Goal: Task Accomplishment & Management: Contribute content

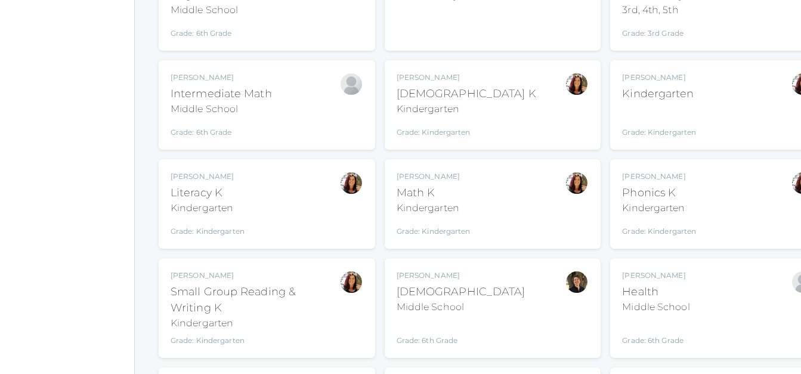
scroll to position [399, 0]
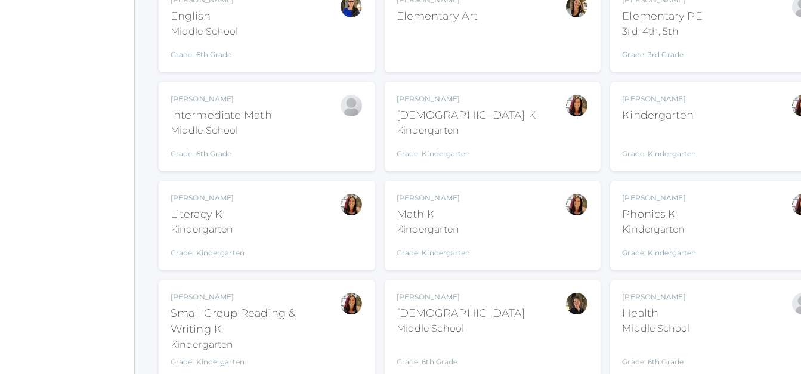
click at [201, 120] on div "Intermediate Math" at bounding box center [220, 115] width 101 height 16
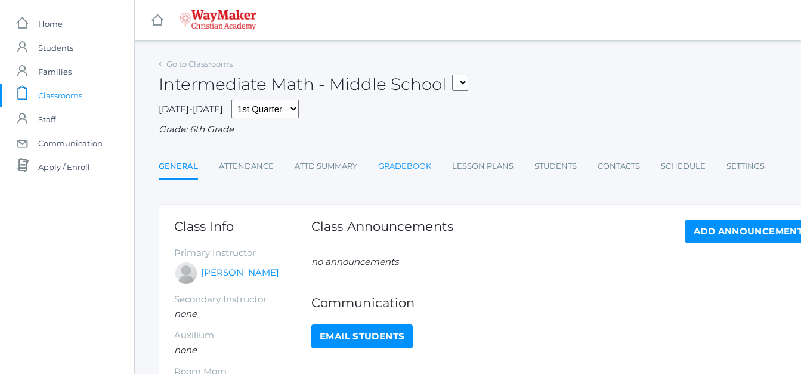
click at [390, 172] on link "Gradebook" at bounding box center [404, 166] width 53 height 24
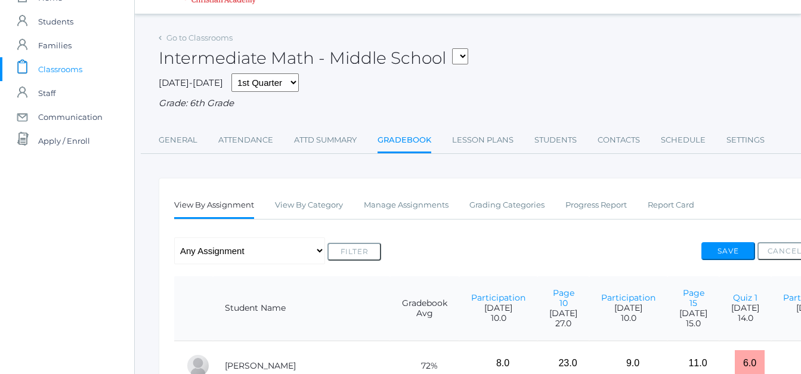
scroll to position [21, 0]
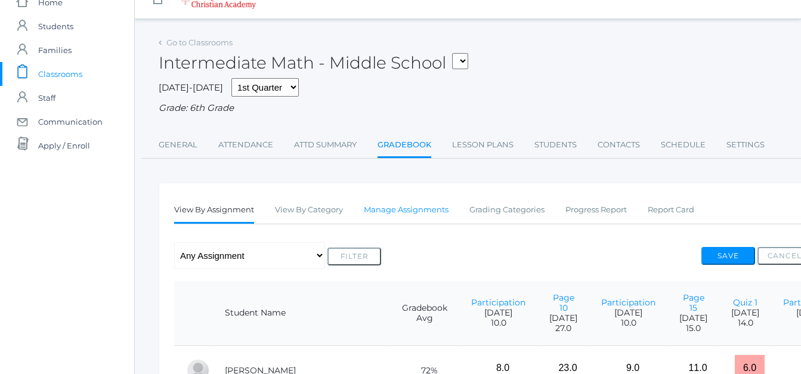
click at [427, 210] on link "Manage Assignments" at bounding box center [406, 210] width 85 height 24
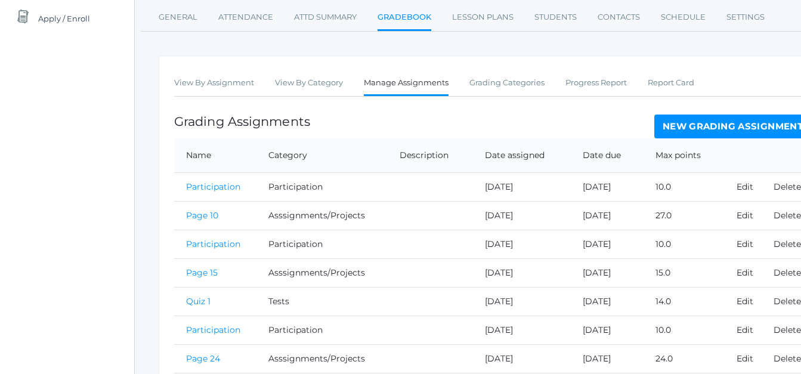
scroll to position [148, 0]
click at [692, 134] on link "New Grading Assignment" at bounding box center [732, 127] width 157 height 24
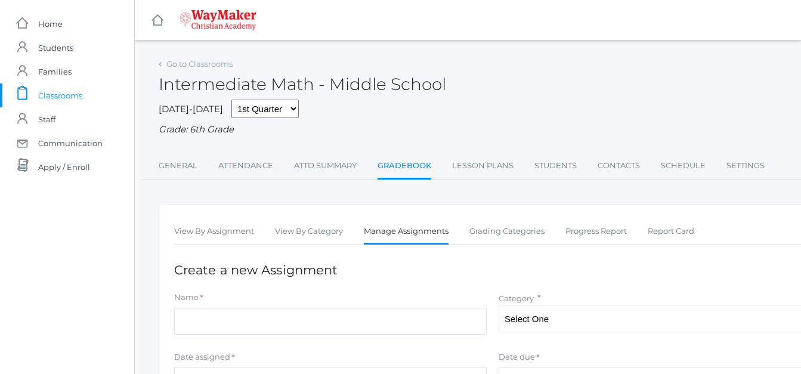
click at [59, 95] on span "Classrooms" at bounding box center [60, 95] width 44 height 24
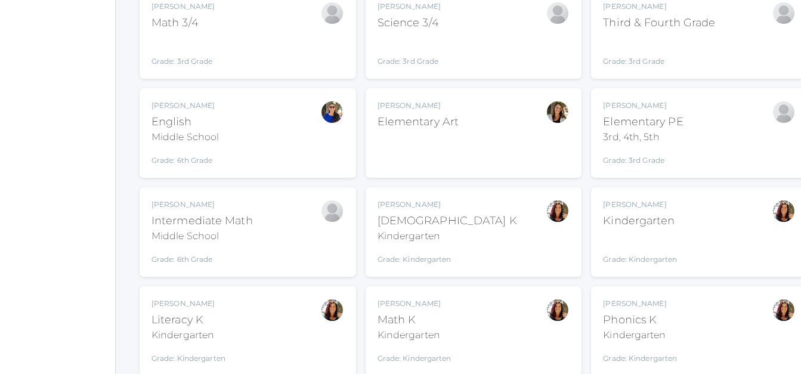
scroll to position [293, 49]
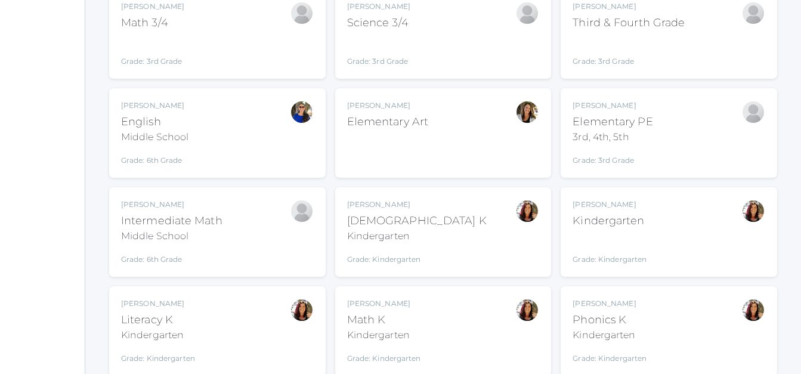
click at [725, 287] on div "Gina Pecor Phonics K Kindergarten Grade: Kindergarten KINDER" at bounding box center [668, 330] width 216 height 89
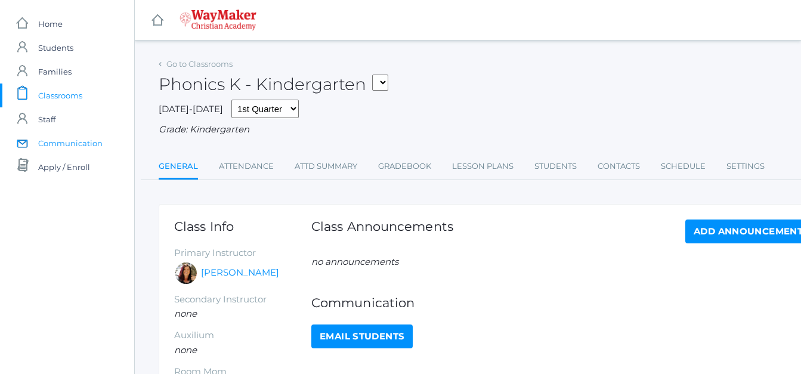
click at [85, 153] on span "Communication" at bounding box center [70, 143] width 64 height 24
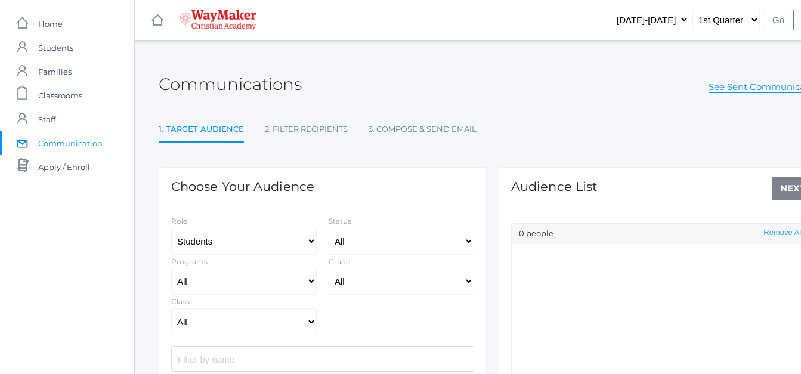
select select "Enrolled"
click at [73, 94] on span "Classrooms" at bounding box center [60, 95] width 44 height 24
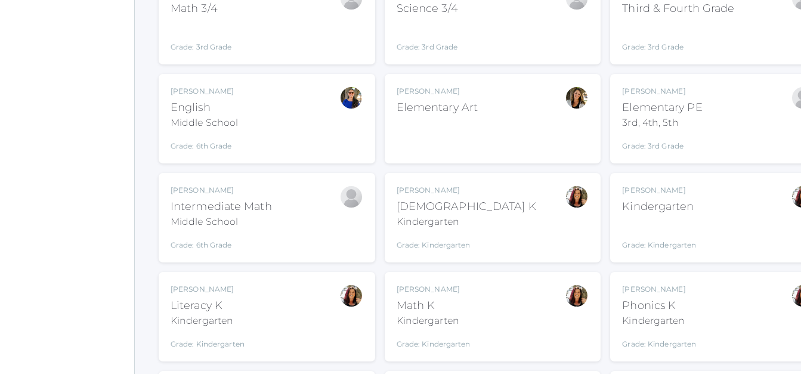
scroll to position [314, 0]
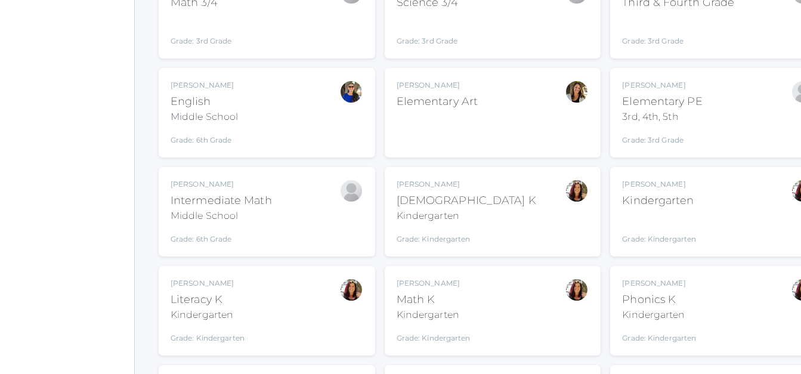
click at [286, 325] on div "Gina Pecor Literacy K Kindergarten Grade: Kindergarten KINDER" at bounding box center [266, 311] width 193 height 66
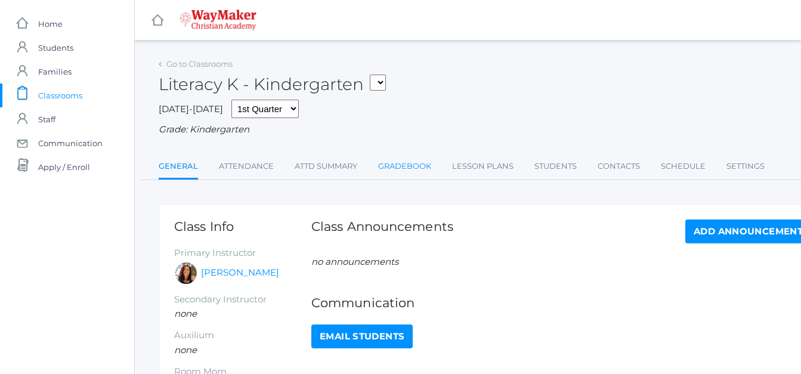
click at [407, 174] on link "Gradebook" at bounding box center [404, 166] width 53 height 24
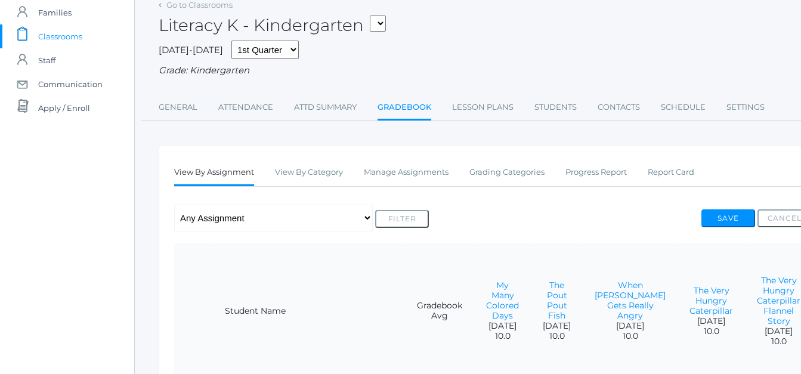
scroll to position [32, 0]
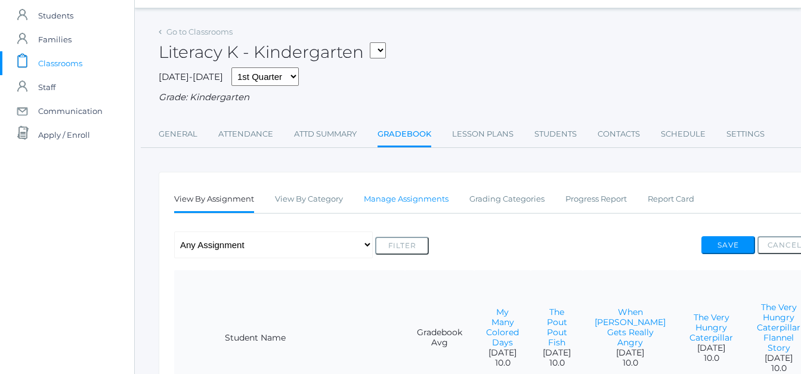
click at [424, 201] on link "Manage Assignments" at bounding box center [406, 199] width 85 height 24
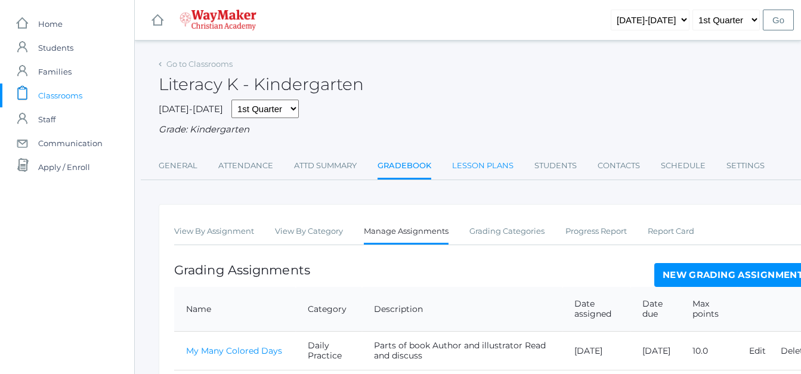
click at [463, 164] on link "Lesson Plans" at bounding box center [482, 166] width 61 height 24
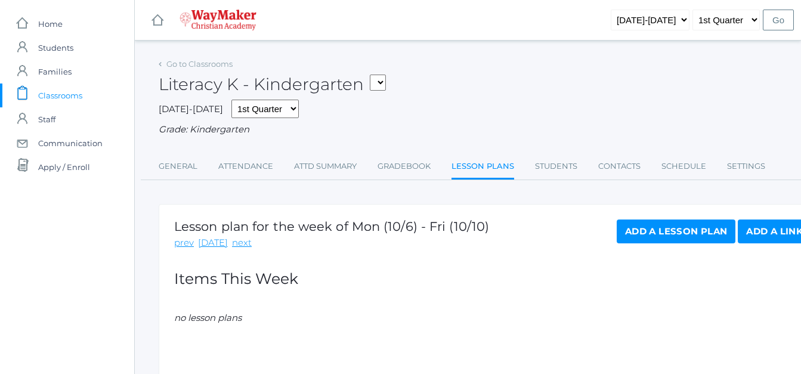
click at [628, 235] on link "Add a Lesson Plan" at bounding box center [675, 231] width 119 height 24
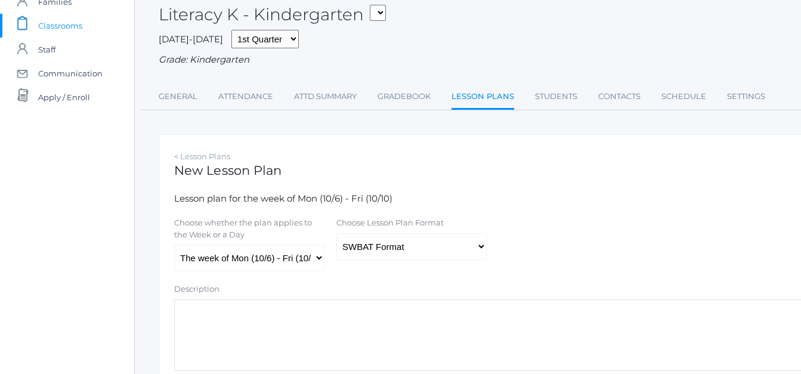
scroll to position [74, 0]
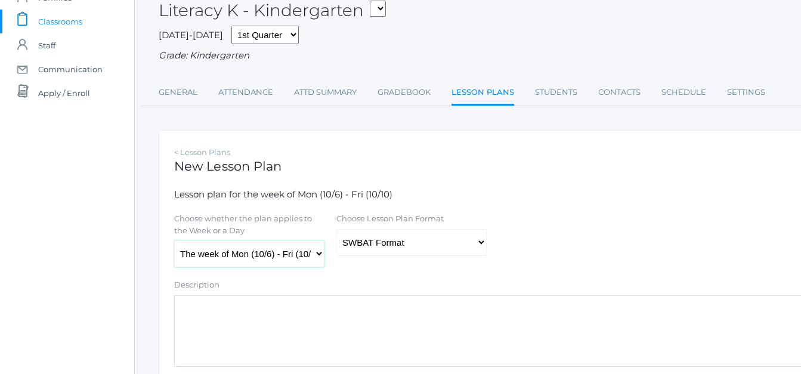
click at [318, 256] on select "The week of Mon (10/6) - Fri (10/10) Monday (10/6) Tuesday (10/7) Wednesday (10…" at bounding box center [249, 253] width 150 height 27
select select "2025-10-07"
click at [174, 241] on select "The week of Mon (10/6) - Fri (10/10) Monday (10/6) Tuesday (10/7) Wednesday (10…" at bounding box center [249, 253] width 150 height 27
click at [474, 95] on link "Lesson Plans" at bounding box center [482, 93] width 63 height 26
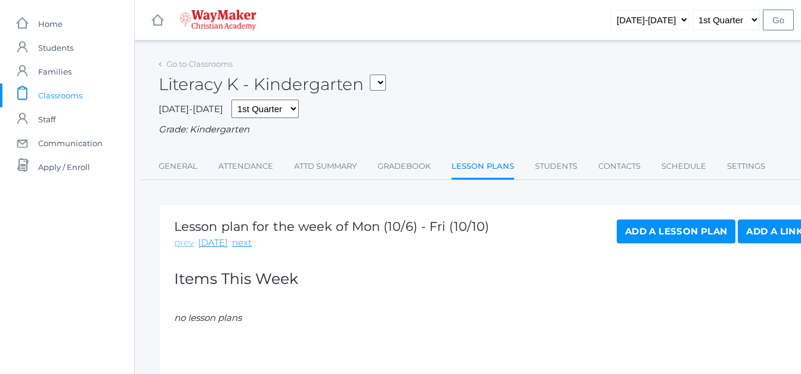
click at [189, 242] on link "prev" at bounding box center [184, 243] width 20 height 14
click at [187, 243] on link "prev" at bounding box center [184, 243] width 20 height 14
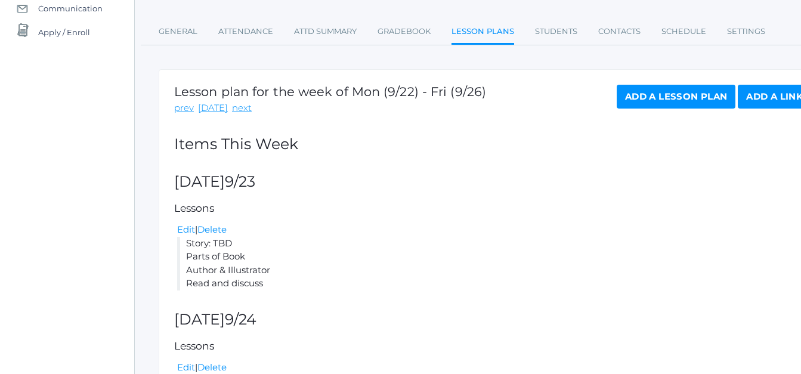
scroll to position [138, 0]
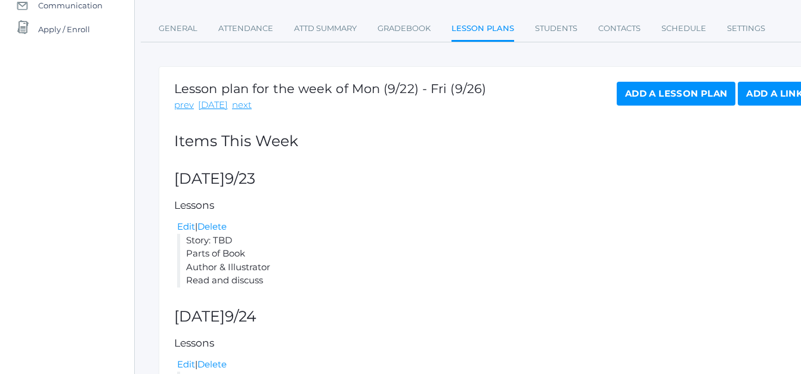
drag, startPoint x: 274, startPoint y: 279, endPoint x: 184, endPoint y: 240, distance: 98.2
click at [184, 240] on li "Story: TBD Parts of Book Author & Illustrator Read and discuss" at bounding box center [494, 261] width 634 height 54
copy li "Story: TBD Parts of Book Author & Illustrator Read and discuss"
click at [236, 106] on link "next" at bounding box center [242, 105] width 20 height 14
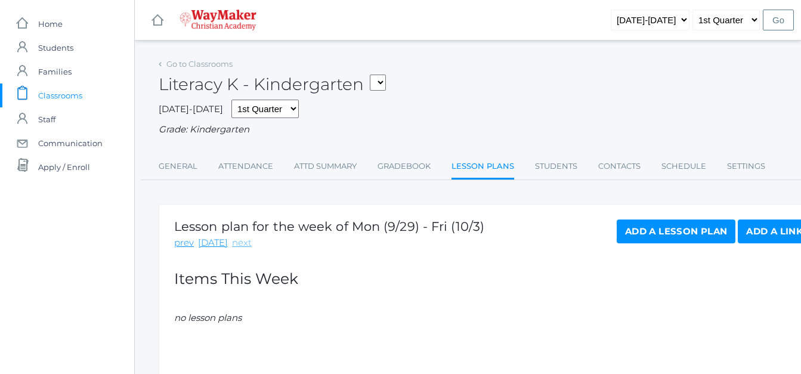
click at [237, 242] on link "next" at bounding box center [242, 243] width 20 height 14
click at [644, 233] on link "Add a Lesson Plan" at bounding box center [675, 231] width 119 height 24
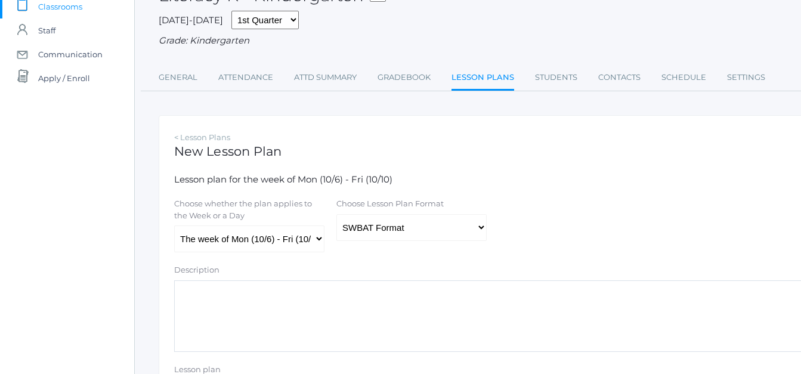
scroll to position [100, 0]
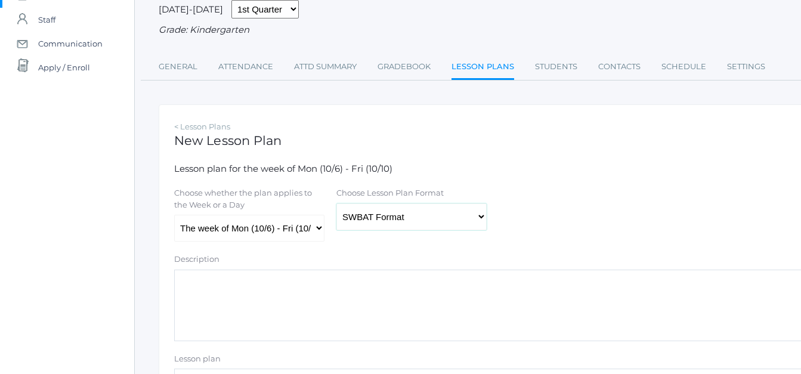
click at [477, 217] on select "Traditional Format SWBAT Format" at bounding box center [411, 216] width 150 height 27
select select "legacy"
click at [336, 204] on select "Traditional Format SWBAT Format" at bounding box center [411, 216] width 150 height 27
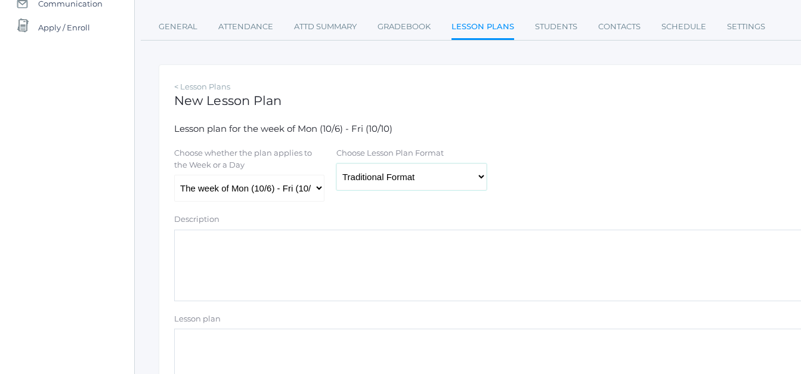
scroll to position [159, 0]
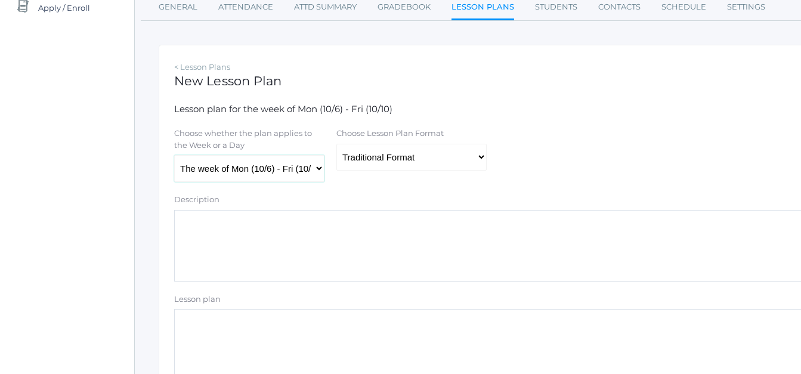
click at [322, 175] on select "The week of Mon (10/6) - Fri (10/10) Monday (10/6) Tuesday (10/7) Wednesday (10…" at bounding box center [249, 168] width 150 height 27
select select "2025-10-07"
click at [174, 156] on select "The week of Mon (10/6) - Fri (10/10) Monday (10/6) Tuesday (10/7) Wednesday (10…" at bounding box center [249, 168] width 150 height 27
click at [232, 336] on textarea "Lesson plan" at bounding box center [492, 345] width 637 height 72
paste textarea "Story: TBD Parts of Book Author & Illustrator Read and discuss"
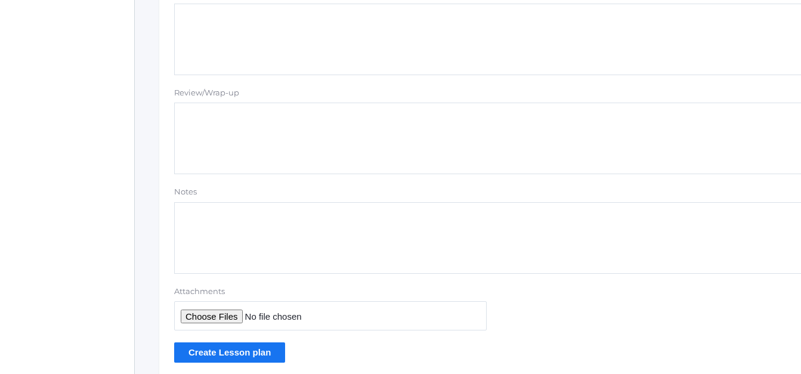
scroll to position [1116, 0]
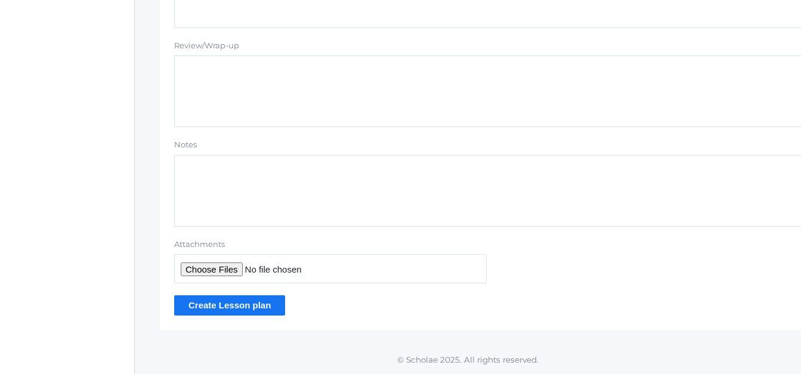
type textarea "Story: TBD Parts of Book Author & Illustrator Read and discuss"
click at [270, 312] on input "Create Lesson plan" at bounding box center [229, 305] width 111 height 20
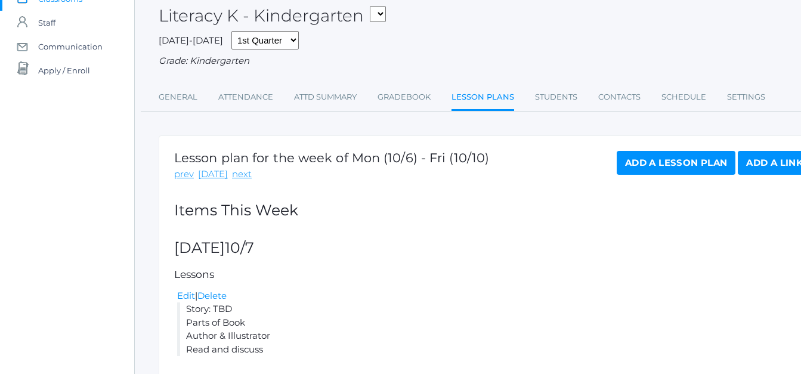
scroll to position [103, 0]
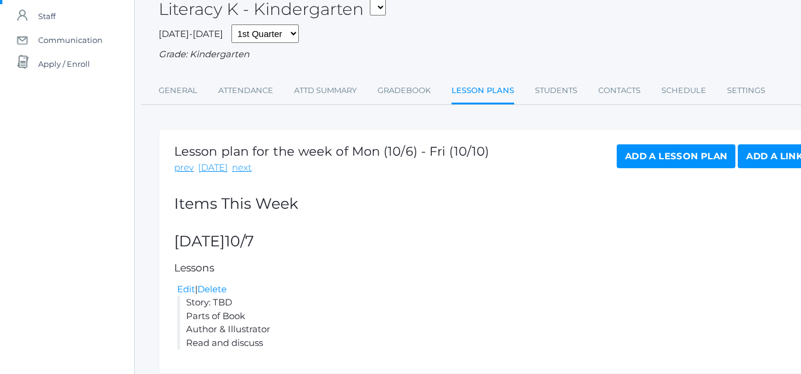
click at [671, 157] on link "Add a Lesson Plan" at bounding box center [675, 156] width 119 height 24
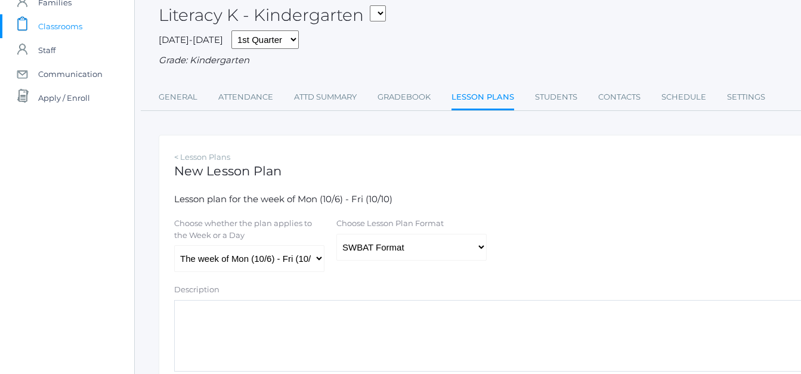
scroll to position [73, 0]
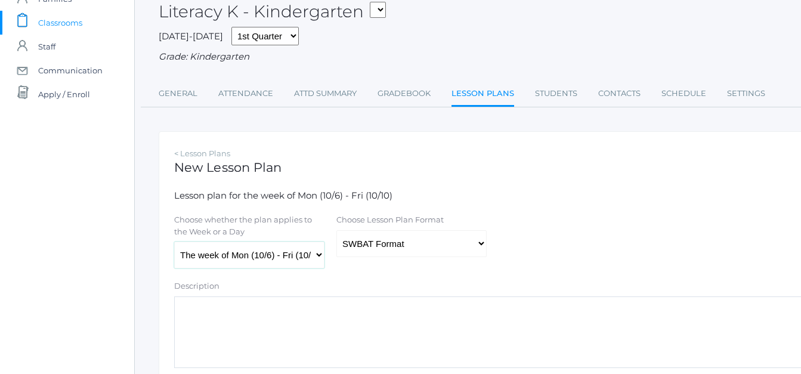
click at [309, 259] on select "The week of Mon (10/6) - Fri (10/10) [DATE] (10/6) [DATE] (10/7) [DATE] (10/8) …" at bounding box center [249, 254] width 150 height 27
click at [174, 243] on select "The week of Mon (10/6) - Fri (10/10) [DATE] (10/6) [DATE] (10/7) [DATE] (10/8) …" at bounding box center [249, 254] width 150 height 27
click at [317, 258] on select "The week of Mon (10/6) - Fri (10/10) [DATE] (10/6) [DATE] (10/7) [DATE] (10/8) …" at bounding box center [249, 254] width 150 height 27
select select "[DATE]"
click at [174, 243] on select "The week of Mon (10/6) - Fri (10/10) [DATE] (10/6) [DATE] (10/7) [DATE] (10/8) …" at bounding box center [249, 254] width 150 height 27
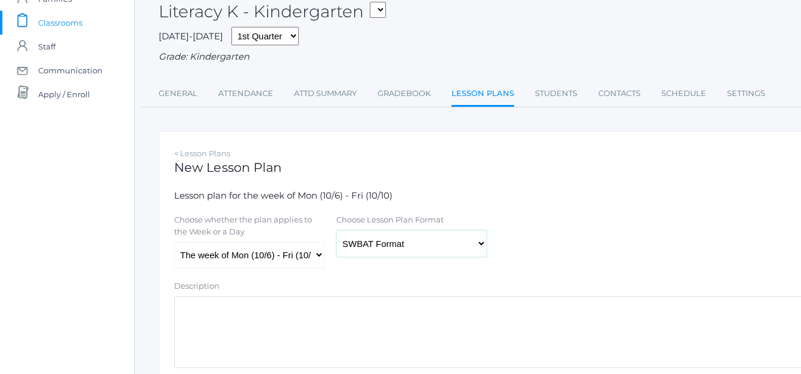
click at [471, 242] on select "Traditional Format SWBAT Format" at bounding box center [411, 243] width 150 height 27
select select "legacy"
click at [336, 231] on select "Traditional Format SWBAT Format" at bounding box center [411, 243] width 150 height 27
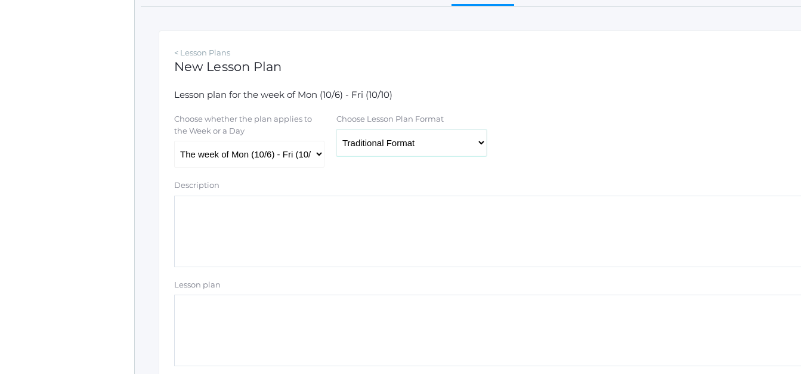
scroll to position [174, 0]
click at [209, 311] on textarea "Lesson plan" at bounding box center [492, 330] width 637 height 72
paste textarea "Story: TBD Parts of Book Author & Illustrator Read and discuss"
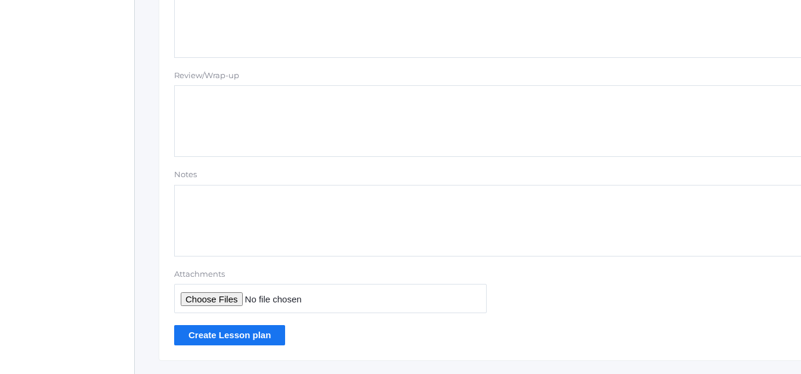
scroll to position [1088, 0]
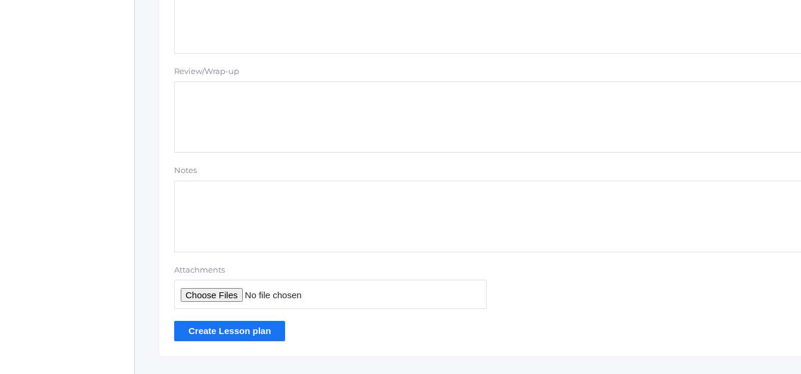
type textarea "Story: TBD Parts of Book Author & Illustrator Read and discuss"
click at [259, 336] on input "Create Lesson plan" at bounding box center [229, 331] width 111 height 20
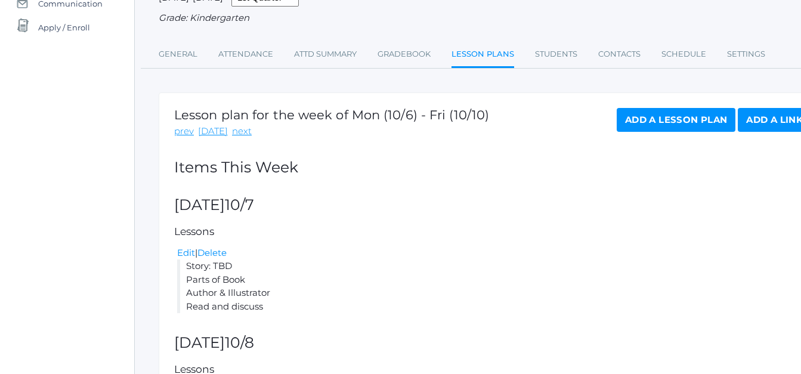
scroll to position [135, 0]
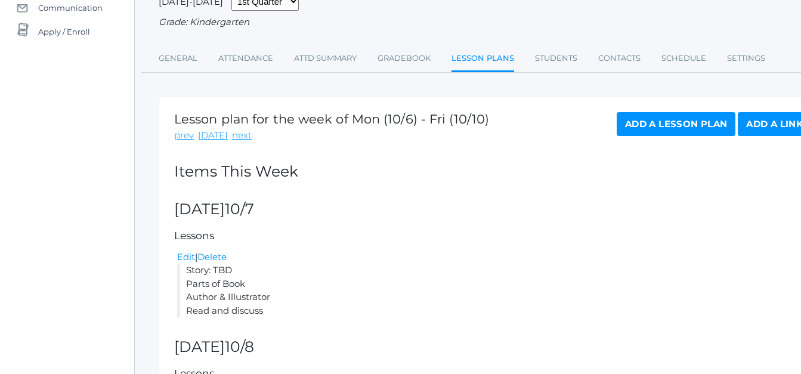
click at [672, 122] on link "Add a Lesson Plan" at bounding box center [675, 124] width 119 height 24
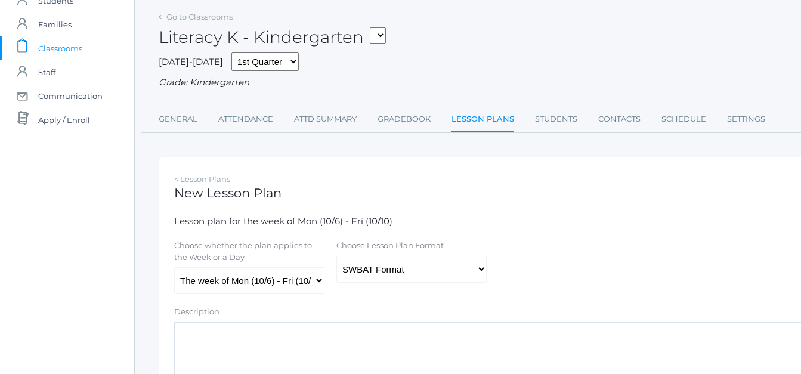
scroll to position [64, 0]
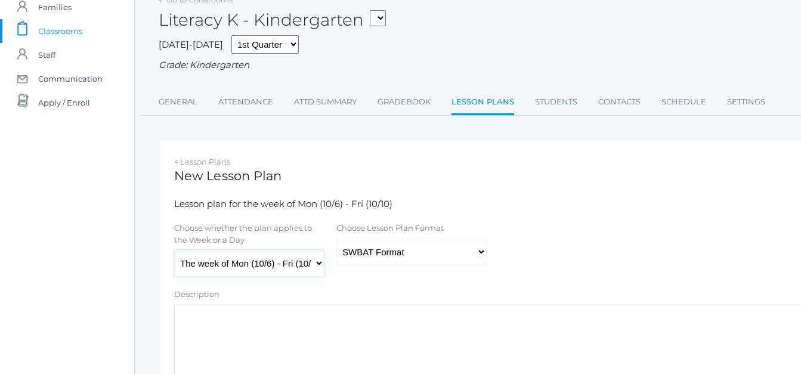
click at [314, 271] on select "The week of Mon (10/6) - Fri (10/10) [DATE] (10/6) [DATE] (10/7) [DATE] (10/8) …" at bounding box center [249, 263] width 150 height 27
select select "[DATE]"
click at [174, 251] on select "The week of Mon (10/6) - Fri (10/10) [DATE] (10/6) [DATE] (10/7) [DATE] (10/8) …" at bounding box center [249, 263] width 150 height 27
click at [474, 261] on select "Traditional Format SWBAT Format" at bounding box center [411, 251] width 150 height 27
select select "legacy"
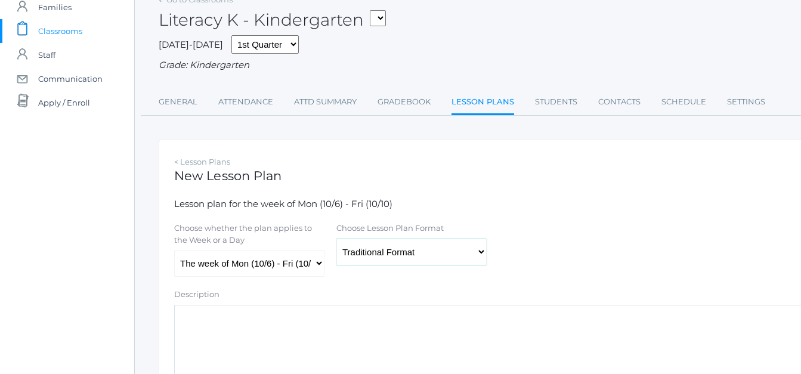
click at [336, 240] on select "Traditional Format SWBAT Format" at bounding box center [411, 251] width 150 height 27
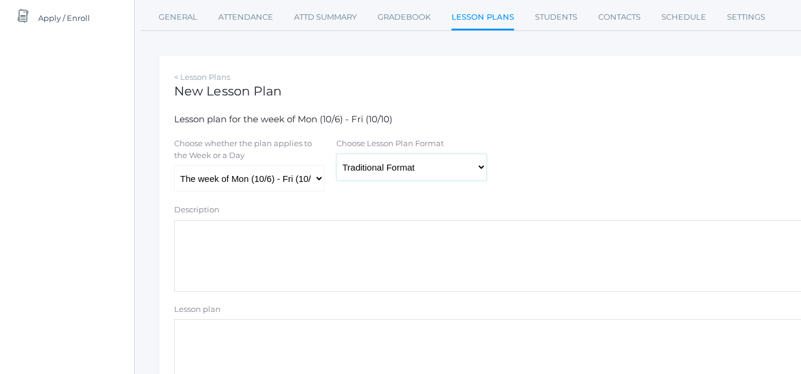
scroll to position [169, 0]
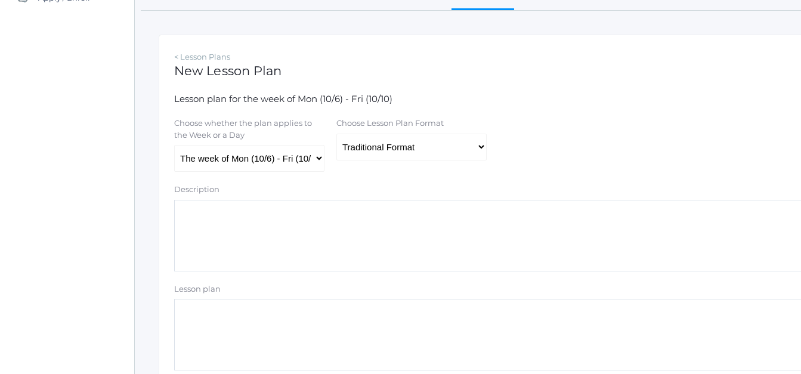
click at [188, 318] on textarea "Lesson plan" at bounding box center [492, 335] width 637 height 72
paste textarea "Story: TBD Parts of Book Author & Illustrator Read and discuss"
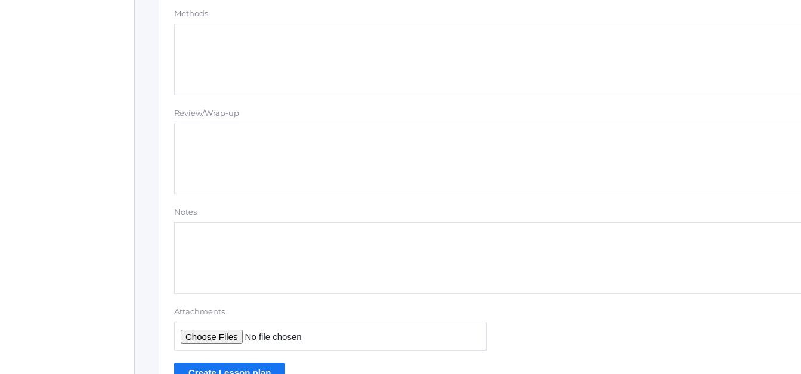
scroll to position [1116, 0]
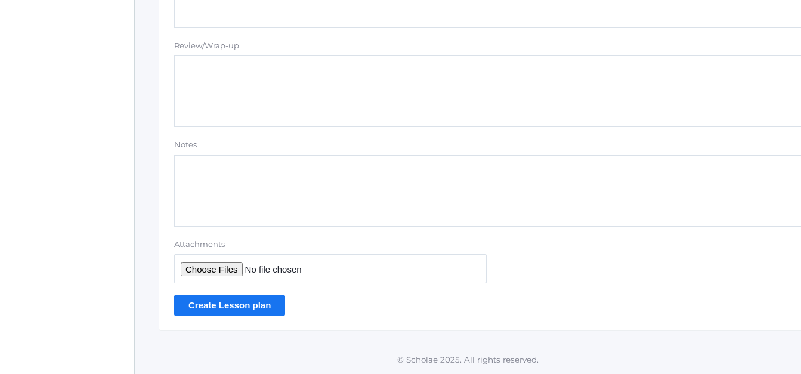
type textarea "Story: TBD Parts of Book Author & Illustrator Read and discuss"
click at [269, 308] on input "Create Lesson plan" at bounding box center [229, 305] width 111 height 20
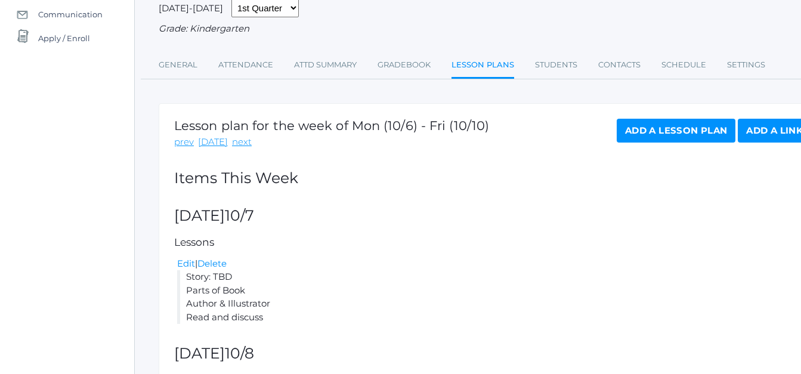
scroll to position [106, 0]
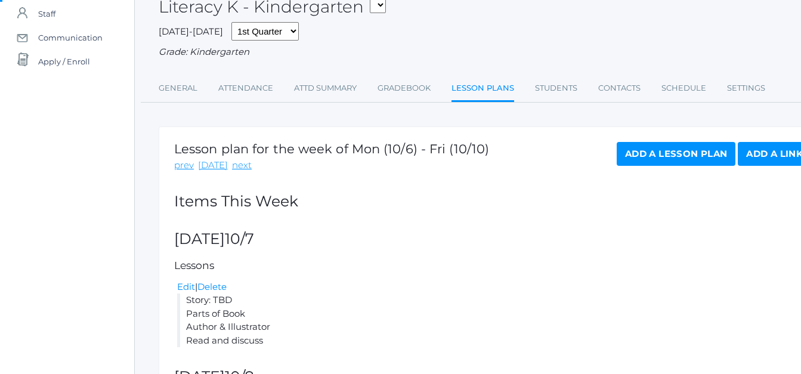
click at [688, 160] on link "Add a Lesson Plan" at bounding box center [675, 154] width 119 height 24
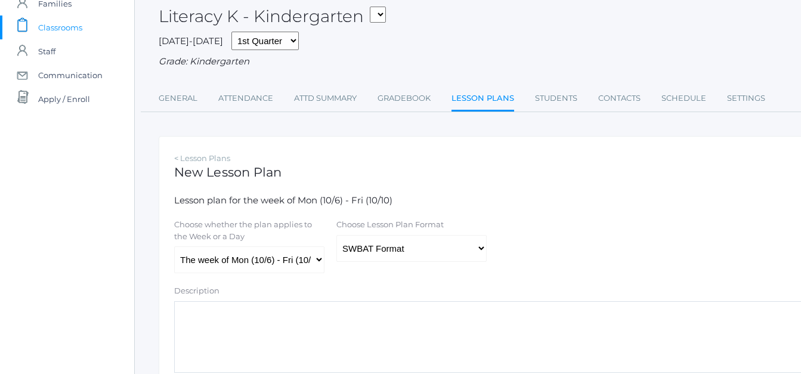
scroll to position [72, 0]
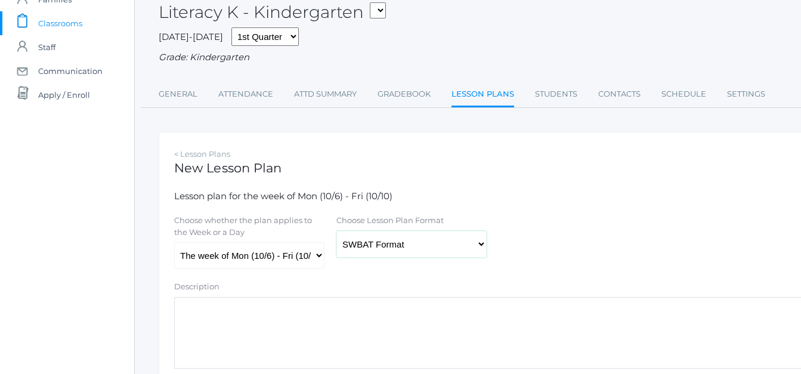
click at [480, 248] on select "Traditional Format SWBAT Format" at bounding box center [411, 244] width 150 height 27
select select "legacy"
click at [336, 232] on select "Traditional Format SWBAT Format" at bounding box center [411, 244] width 150 height 27
click at [321, 261] on select "The week of Mon (10/6) - Fri (10/10) [DATE] (10/6) [DATE] (10/7) [DATE] (10/8) …" at bounding box center [249, 255] width 150 height 27
select select "2025-10-10"
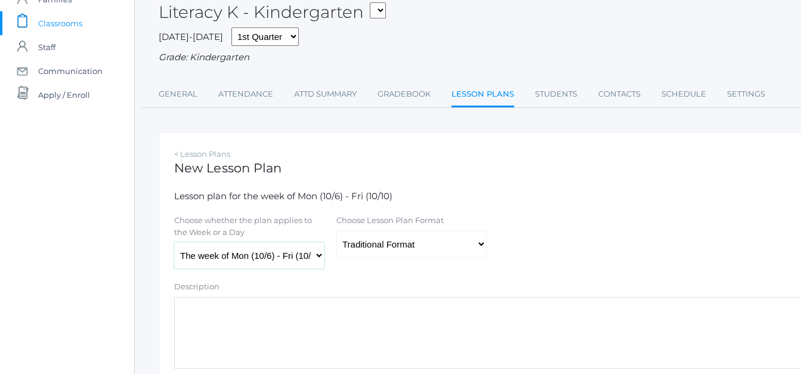
click at [174, 243] on select "The week of Mon (10/6) - Fri (10/10) [DATE] (10/6) [DATE] (10/7) [DATE] (10/8) …" at bounding box center [249, 255] width 150 height 27
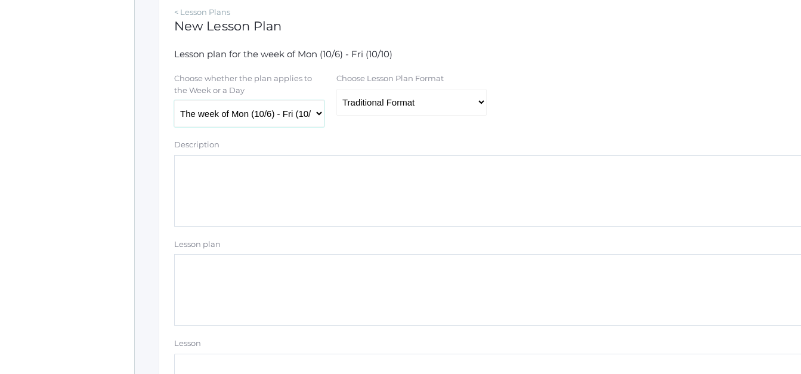
scroll to position [221, 0]
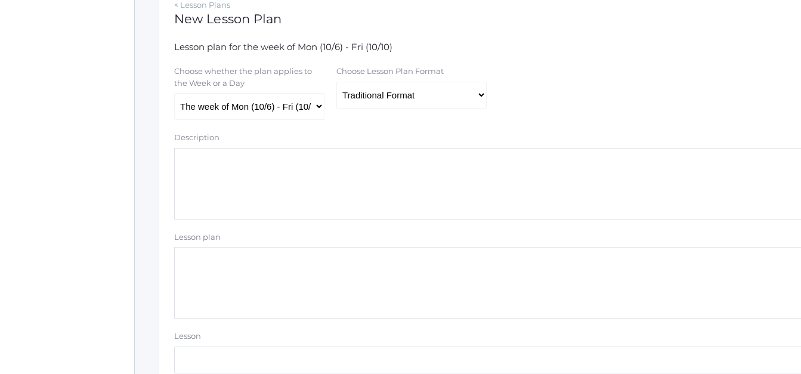
click at [217, 262] on textarea "Lesson plan" at bounding box center [492, 283] width 637 height 72
paste textarea "Story: TBD Parts of Book Author & Illustrator Read and discuss"
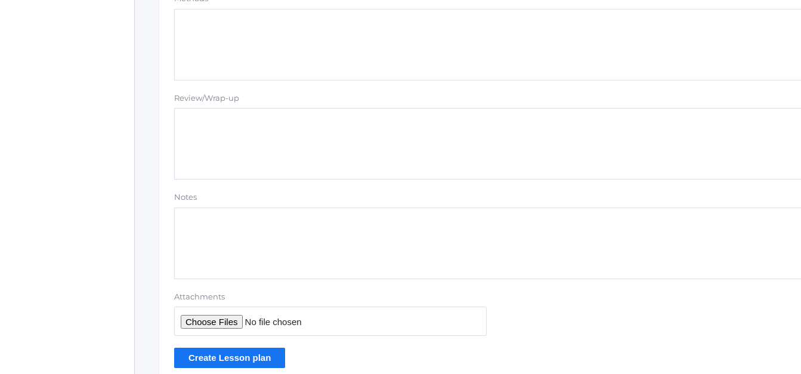
scroll to position [1116, 0]
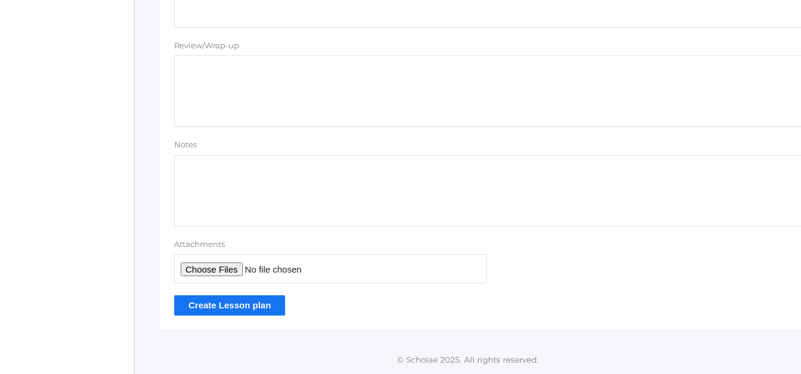
type textarea "Story: TBD Parts of Book Author & Illustrator Read and discuss"
click at [267, 305] on input "Create Lesson plan" at bounding box center [229, 305] width 111 height 20
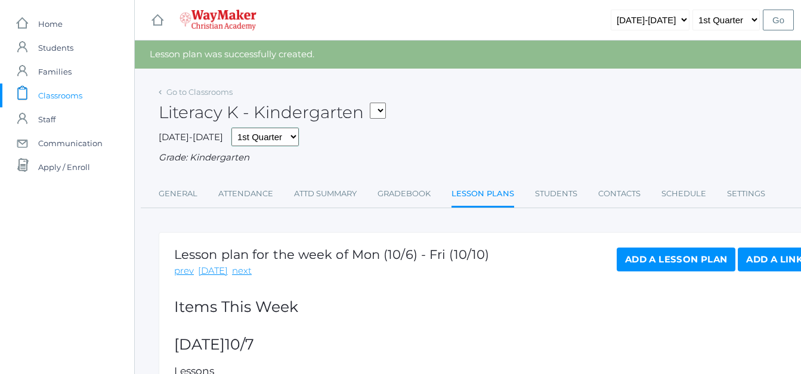
click at [277, 137] on select "1st Quarter 2nd Quarter 3rd Quarter 4th Quarter" at bounding box center [264, 137] width 67 height 18
click at [380, 107] on select "KINDER - Phonics K Kindergarten KINDER - Literacy K Kindergarten KINDER - [DEMO…" at bounding box center [378, 111] width 16 height 16
select select "2556"
click at [374, 103] on select "KINDER - Phonics K Kindergarten KINDER - Literacy K Kindergarten KINDER - [DEMO…" at bounding box center [378, 111] width 16 height 16
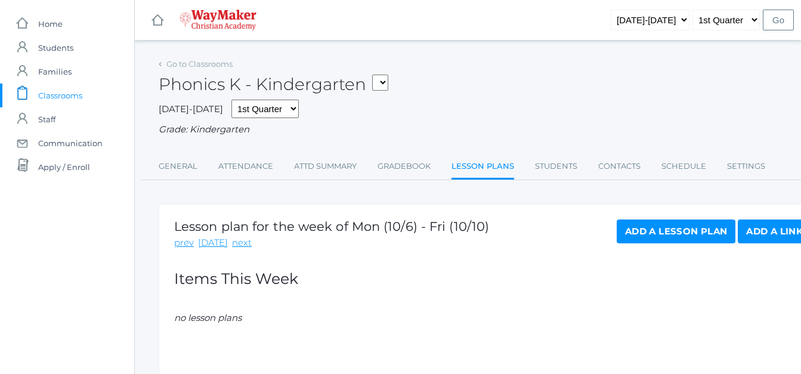
click at [632, 237] on link "Add a Lesson Plan" at bounding box center [675, 231] width 119 height 24
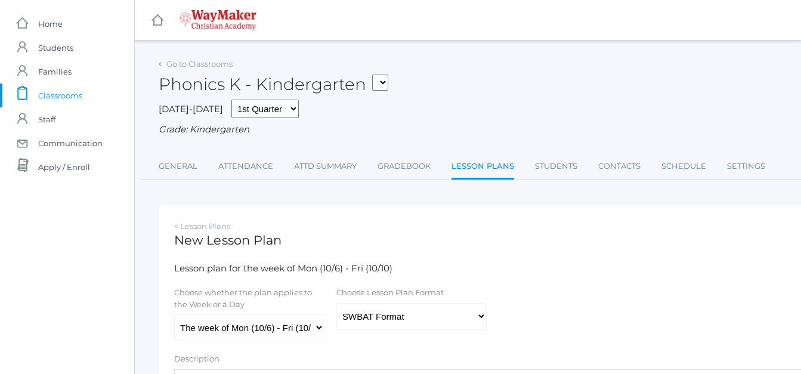
scroll to position [46, 0]
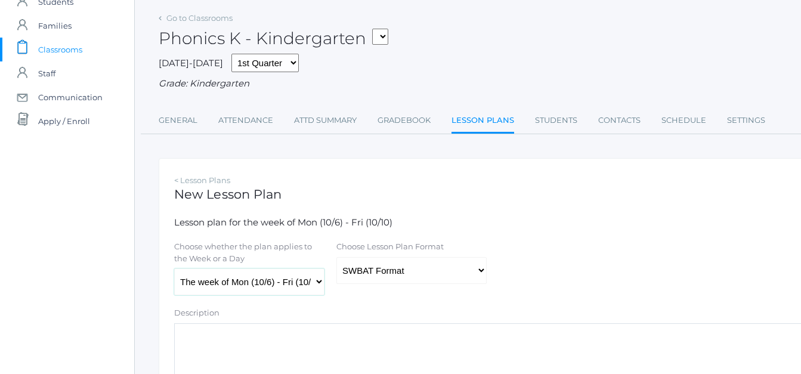
click at [321, 282] on select "The week of Mon (10/6) - Fri (10/10) [DATE] (10/6) [DATE] (10/7) [DATE] (10/8) …" at bounding box center [249, 281] width 150 height 27
select select "2025-10-07"
click at [174, 269] on select "The week of Mon (10/6) - Fri (10/10) Monday (10/6) Tuesday (10/7) Wednesday (10…" at bounding box center [249, 281] width 150 height 27
click at [481, 272] on select "Traditional Format SWBAT Format" at bounding box center [411, 270] width 150 height 27
select select "legacy"
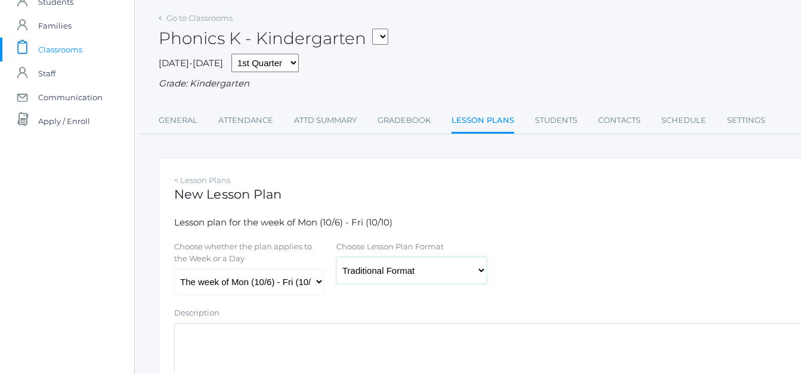
click at [336, 258] on select "Traditional Format SWBAT Format" at bounding box center [411, 270] width 150 height 27
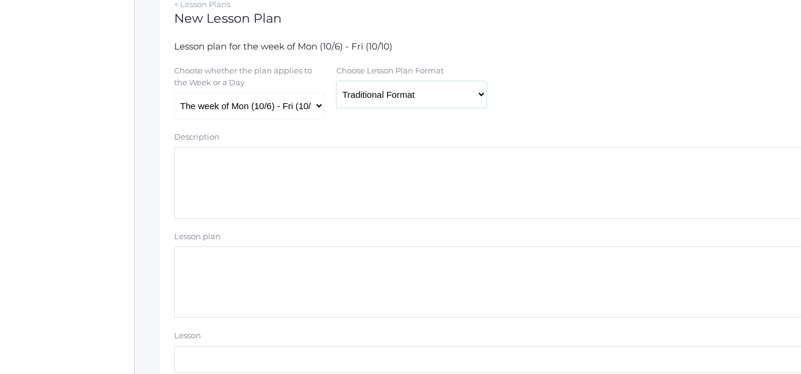
scroll to position [230, 0]
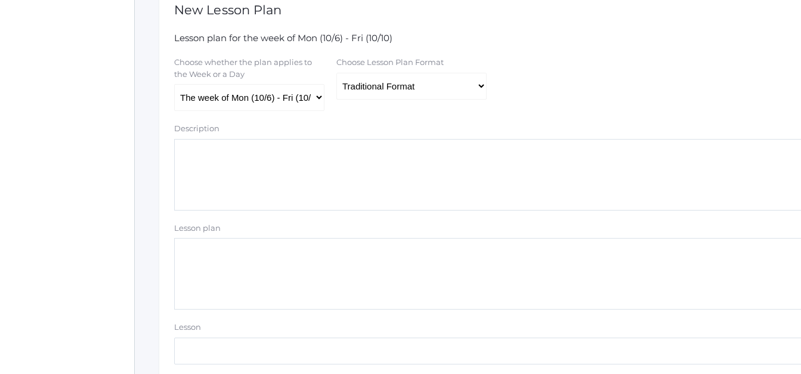
click at [206, 275] on textarea "Lesson plan" at bounding box center [492, 274] width 637 height 72
type textarea "V"
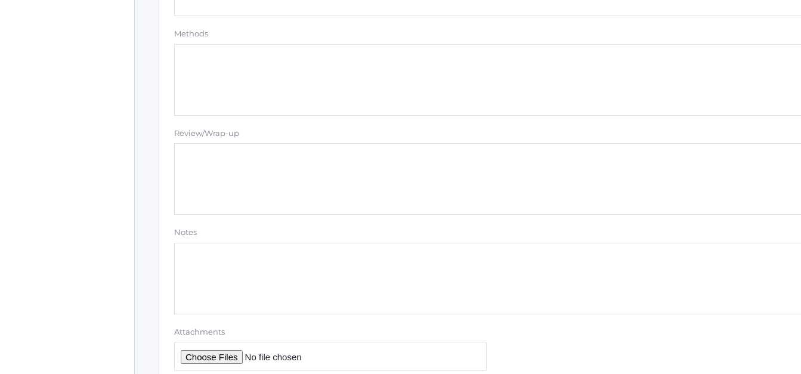
scroll to position [1116, 0]
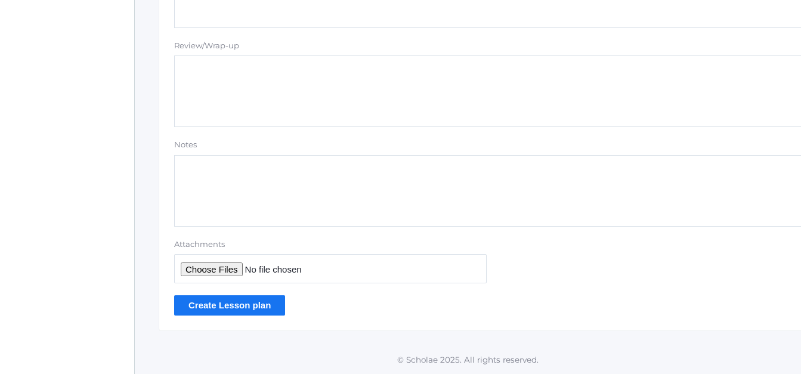
type textarea "Sign Language ABC's Vowel Sounds Song Consonant Sounds Song Review First 3 Sigh…"
click at [240, 309] on input "Create Lesson plan" at bounding box center [229, 305] width 111 height 20
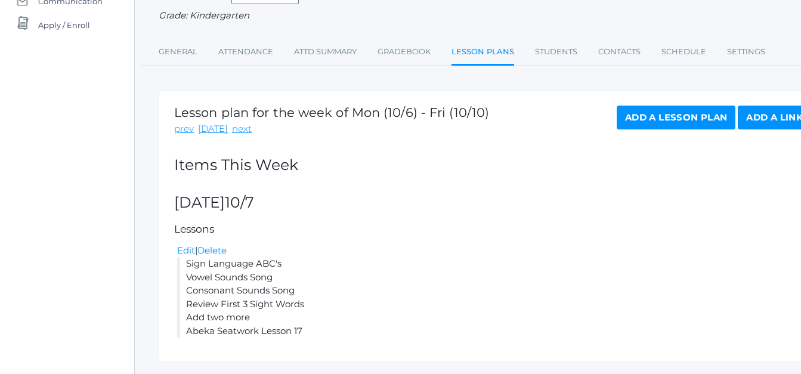
scroll to position [175, 0]
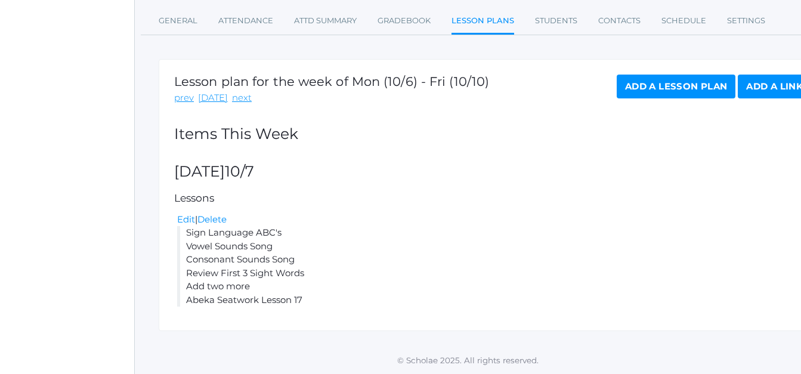
drag, startPoint x: 311, startPoint y: 300, endPoint x: 187, endPoint y: 233, distance: 141.1
click at [187, 233] on li "Sign Language ABC's Vowel Sounds Song Consonant Sounds Song Review First 3 Sigh…" at bounding box center [494, 266] width 634 height 80
copy li "Sign Language ABC's Vowel Sounds Song Consonant Sounds Song Review First 3 Sigh…"
click at [625, 87] on link "Add a Lesson Plan" at bounding box center [675, 87] width 119 height 24
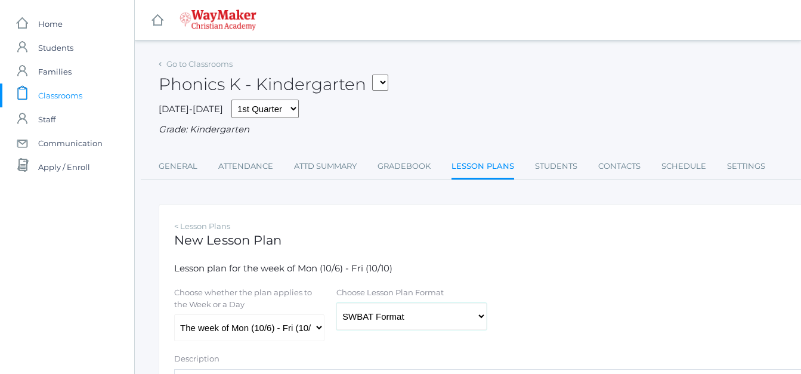
click at [482, 315] on select "Traditional Format SWBAT Format" at bounding box center [411, 316] width 150 height 27
select select "legacy"
click at [336, 304] on select "Traditional Format SWBAT Format" at bounding box center [411, 316] width 150 height 27
click at [324, 327] on select "The week of Mon (10/6) - Fri (10/10) [DATE] (10/6) [DATE] (10/7) [DATE] (10/8) …" at bounding box center [249, 327] width 150 height 27
select select "[DATE]"
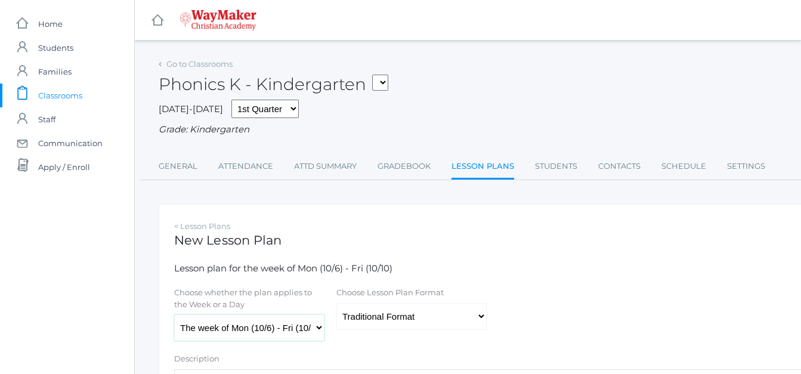
click at [174, 315] on select "The week of Mon (10/6) - Fri (10/10) [DATE] (10/6) [DATE] (10/7) [DATE] (10/8) …" at bounding box center [249, 327] width 150 height 27
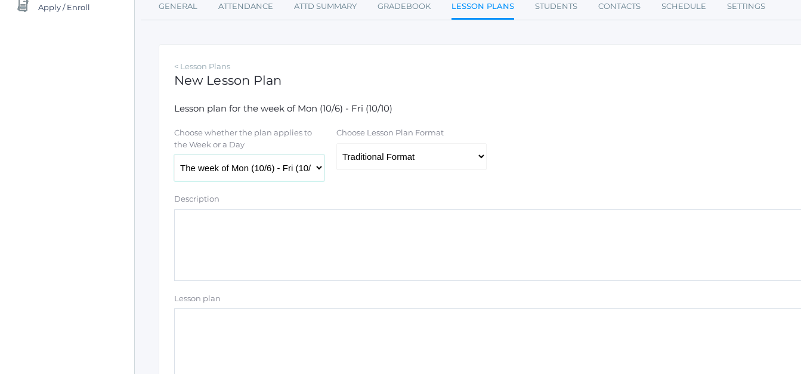
scroll to position [165, 0]
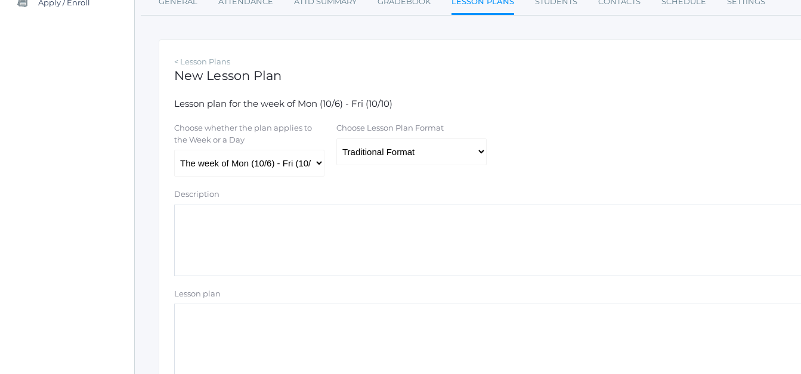
paste textarea "Sign Language ABC's Vowel Sounds Song Consonant Sounds Song Review First 3 Sigh…"
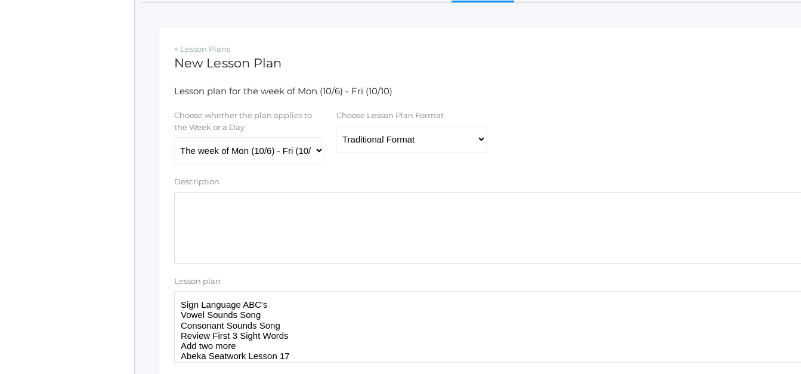
scroll to position [210, 0]
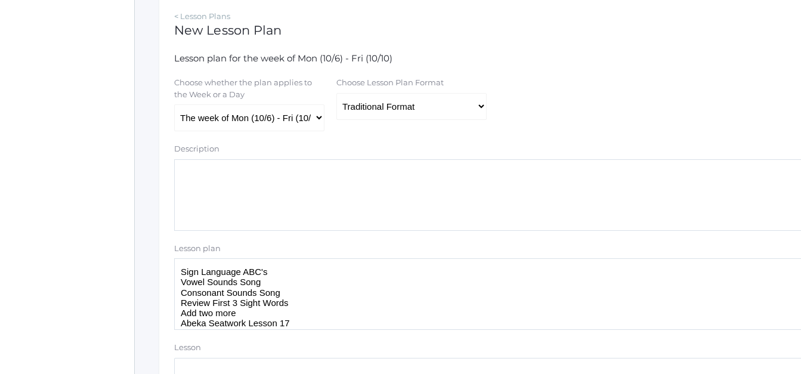
click at [240, 315] on textarea "Sign Language ABC's Vowel Sounds Song Consonant Sounds Song Review First 3 Sigh…" at bounding box center [492, 294] width 637 height 72
click at [288, 319] on textarea "Sign Language ABC's Vowel Sounds Song Consonant Sounds Song Whiteboard Identify…" at bounding box center [492, 294] width 637 height 72
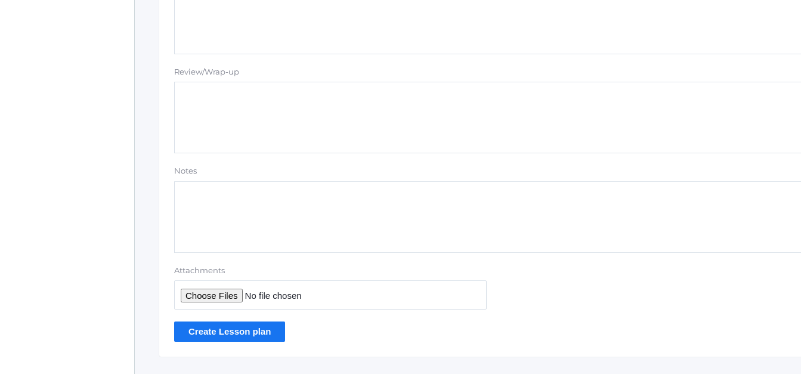
scroll to position [1116, 0]
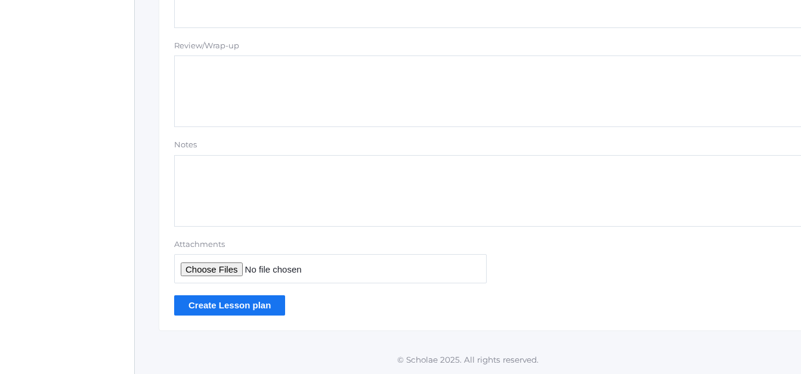
type textarea "Sign Language ABC's Vowel Sounds Song Consonant Sounds Song Whiteboard Identify…"
click at [241, 307] on input "Create Lesson plan" at bounding box center [229, 305] width 111 height 20
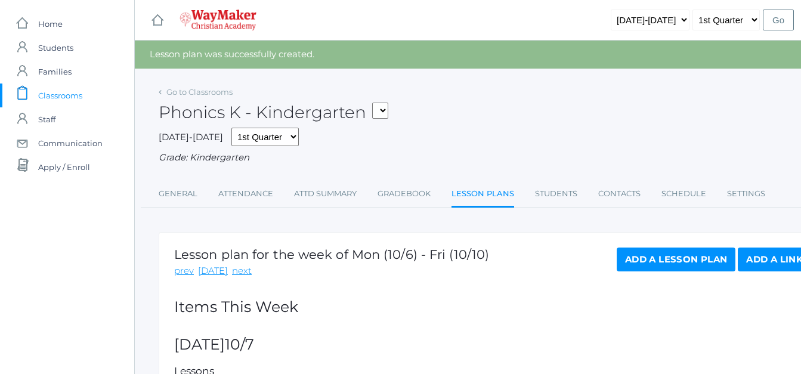
click at [691, 265] on link "Add a Lesson Plan" at bounding box center [675, 259] width 119 height 24
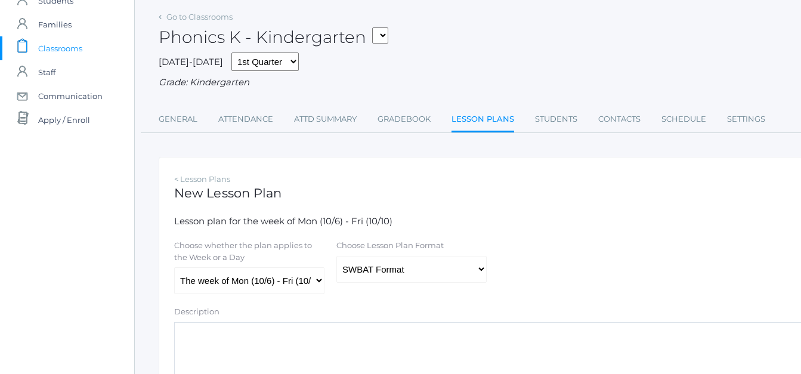
scroll to position [66, 0]
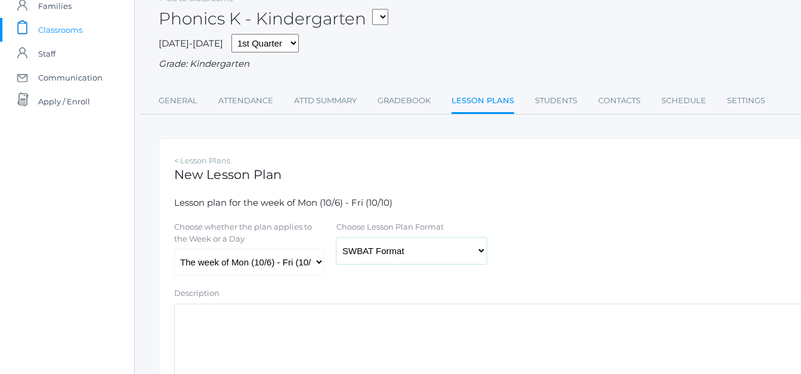
click at [477, 251] on select "Traditional Format SWBAT Format" at bounding box center [411, 250] width 150 height 27
select select "legacy"
click at [336, 238] on select "Traditional Format SWBAT Format" at bounding box center [411, 250] width 150 height 27
click at [318, 263] on select "The week of Mon (10/6) - Fri (10/10) [DATE] (10/6) [DATE] (10/7) [DATE] (10/8) …" at bounding box center [249, 262] width 150 height 27
select select "[DATE]"
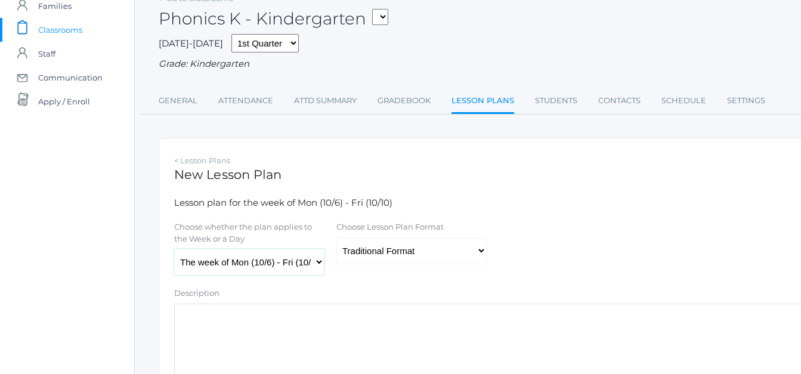
click at [174, 250] on select "The week of Mon (10/6) - Fri (10/10) [DATE] (10/6) [DATE] (10/7) [DATE] (10/8) …" at bounding box center [249, 262] width 150 height 27
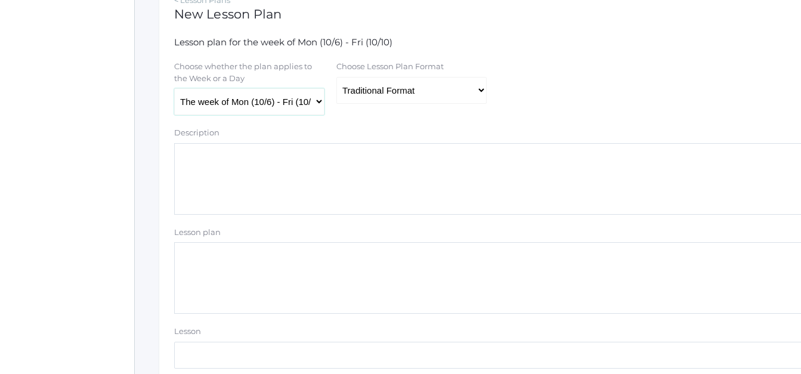
scroll to position [231, 0]
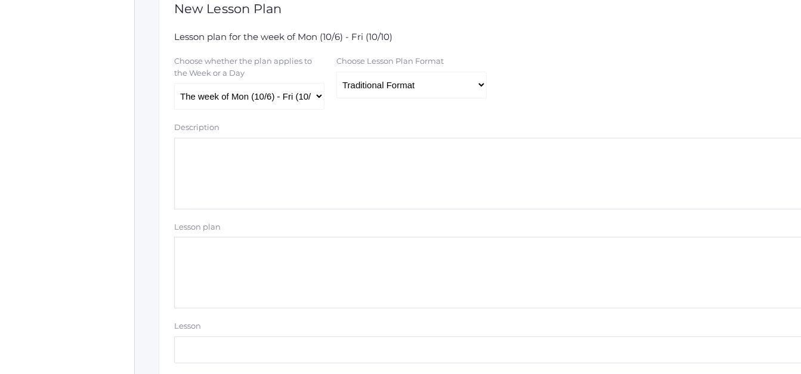
click at [197, 269] on textarea "Lesson plan" at bounding box center [492, 273] width 637 height 72
paste textarea "Sign Language ABC's Vowel Sounds Song Consonant Sounds Song Review First 3 Sigh…"
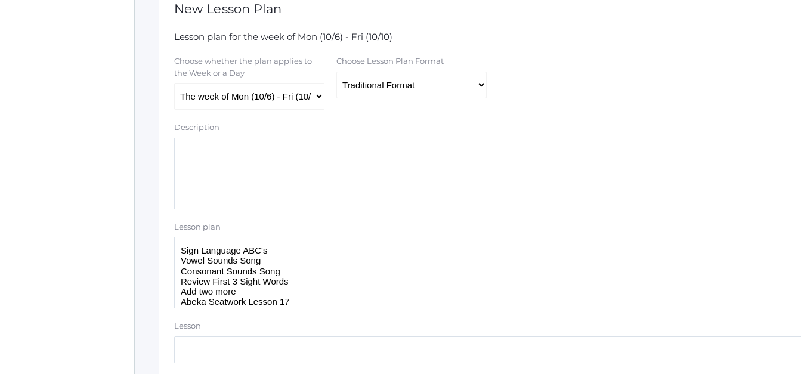
click at [246, 297] on textarea "Sign Language ABC's Vowel Sounds Song Consonant Sounds Song Review First 3 Sigh…" at bounding box center [492, 273] width 637 height 72
click at [245, 296] on textarea "Sign Language ABC's Vowel Sounds Song Consonant Sounds Song Review First 3 Sigh…" at bounding box center [492, 273] width 637 height 72
click at [290, 295] on textarea "Sign Language ABC's Vowel Sounds Song Consonant Sounds Song Build CVC Words wit…" at bounding box center [492, 273] width 637 height 72
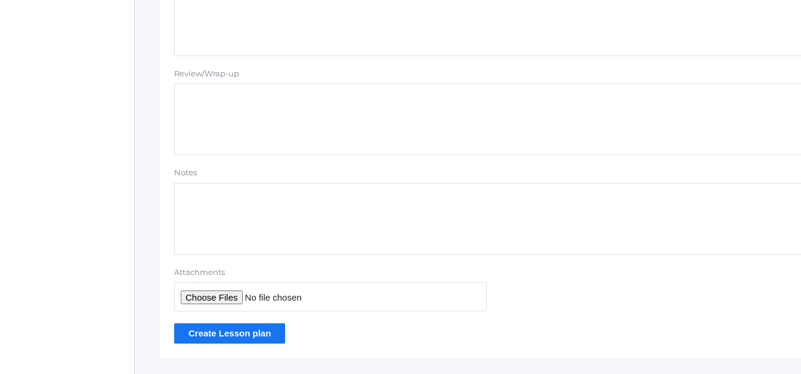
scroll to position [1116, 0]
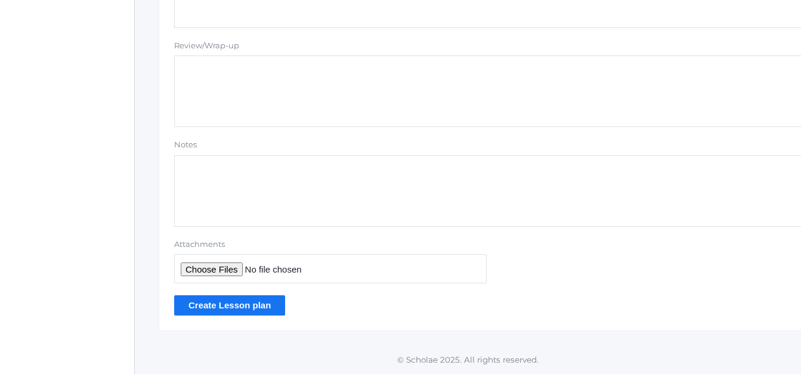
type textarea "Sign Language ABC's Vowel Sounds Song Consonant Sounds Song Build CVC Words wit…"
click at [261, 309] on input "Create Lesson plan" at bounding box center [229, 305] width 111 height 20
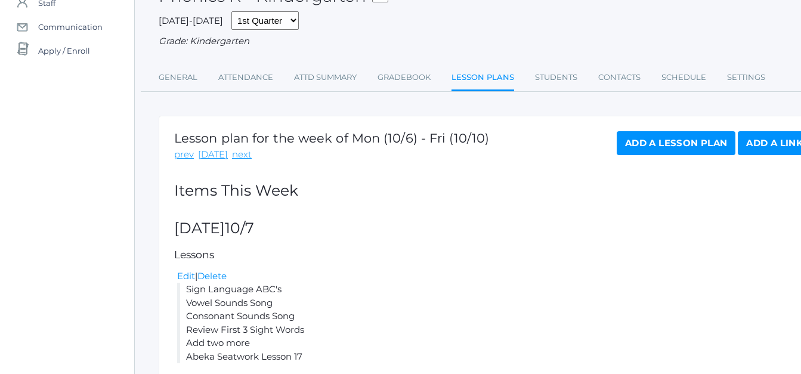
scroll to position [116, 0]
click at [635, 147] on link "Add a Lesson Plan" at bounding box center [675, 144] width 119 height 24
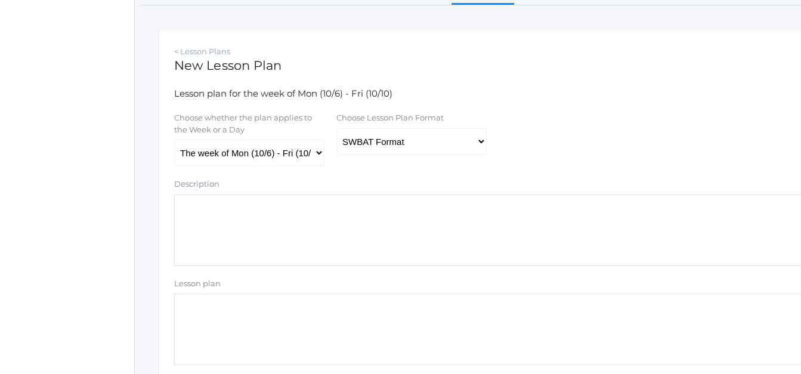
scroll to position [185, 0]
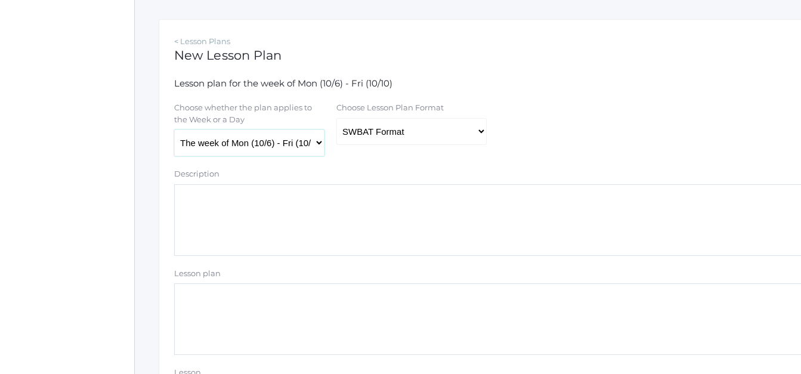
click at [318, 143] on select "The week of Mon (10/6) - Fri (10/10) [DATE] (10/6) [DATE] (10/7) [DATE] (10/8) …" at bounding box center [249, 142] width 150 height 27
select select "[DATE]"
click at [174, 131] on select "The week of Mon (10/6) - Fri (10/10) [DATE] (10/6) [DATE] (10/7) [DATE] (10/8) …" at bounding box center [249, 142] width 150 height 27
click at [478, 129] on select "Traditional Format SWBAT Format" at bounding box center [411, 131] width 150 height 27
select select "legacy"
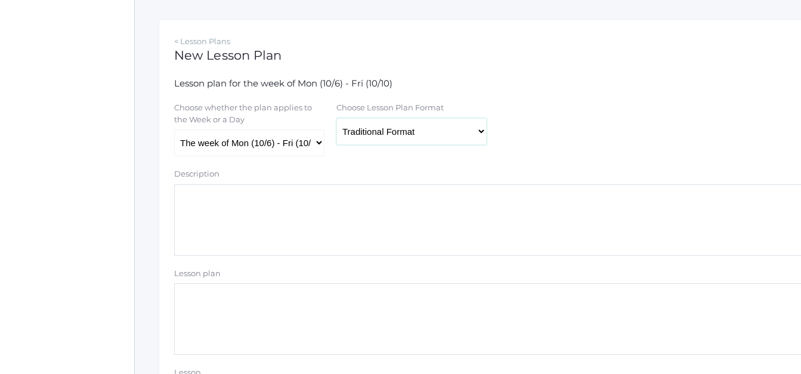
click at [336, 119] on select "Traditional Format SWBAT Format" at bounding box center [411, 131] width 150 height 27
click at [229, 307] on textarea "Lesson plan" at bounding box center [492, 319] width 637 height 72
paste textarea "Sign Language ABC's Vowel Sounds Song Consonant Sounds Song Review First 3 Sigh…"
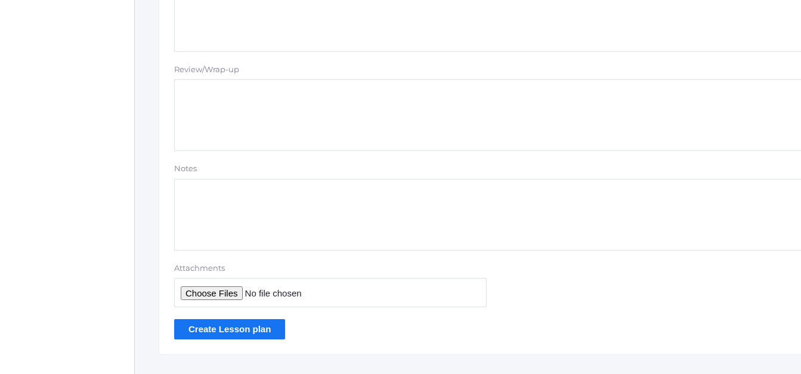
scroll to position [1116, 0]
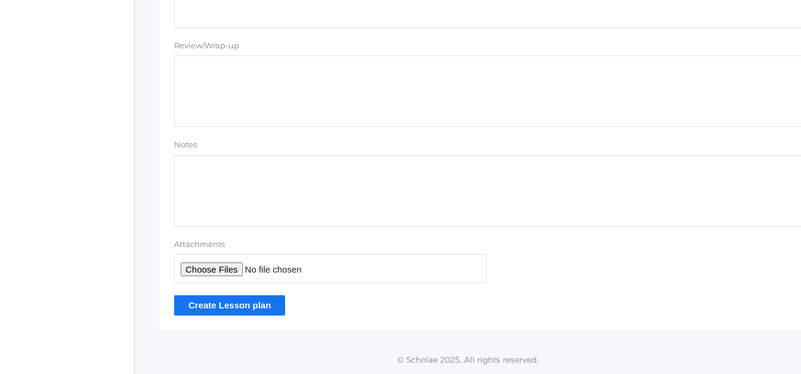
type textarea "Sign Language ABC's Vowel Sounds Song Consonant Sounds Song Whiteboard Identify…"
click at [226, 308] on input "Create Lesson plan" at bounding box center [229, 305] width 111 height 20
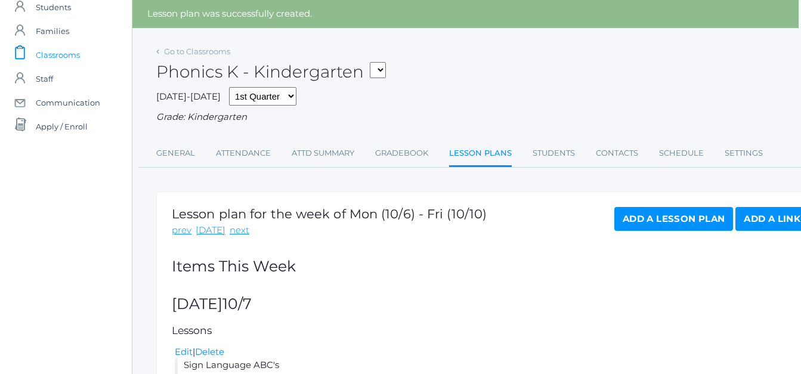
scroll to position [0, 2]
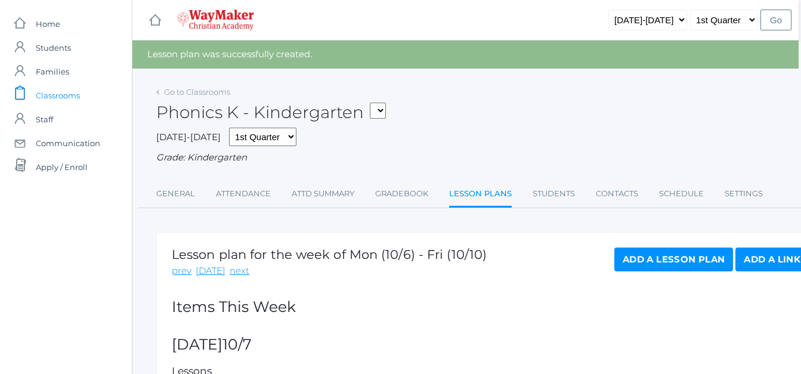
click at [381, 112] on select "KINDER - Phonics K Kindergarten KINDER - Literacy K Kindergarten KINDER - [DEMO…" at bounding box center [378, 111] width 16 height 16
select select "2557"
click at [374, 103] on select "KINDER - Phonics K Kindergarten KINDER - Literacy K Kindergarten KINDER - [DEMO…" at bounding box center [378, 111] width 16 height 16
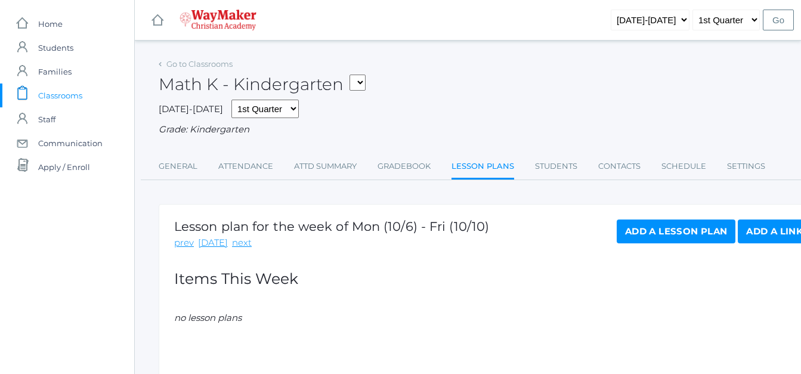
click at [636, 241] on link "Add a Lesson Plan" at bounding box center [675, 231] width 119 height 24
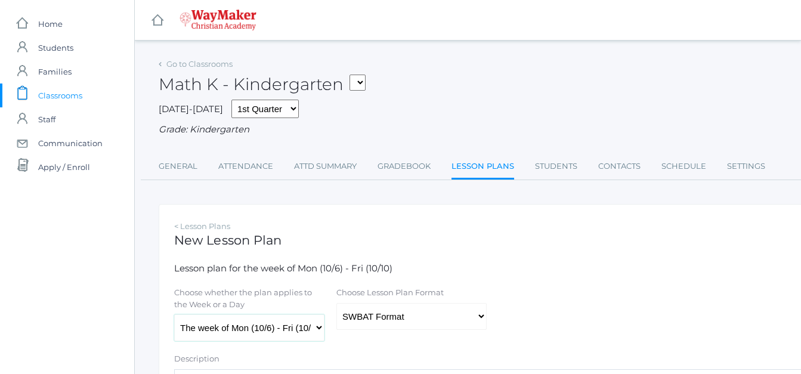
click at [317, 328] on select "The week of Mon (10/6) - Fri (10/10) [DATE] (10/6) [DATE] (10/7) [DATE] (10/8) …" at bounding box center [249, 327] width 150 height 27
select select "[DATE]"
click at [174, 315] on select "The week of Mon (10/6) - Fri (10/10) [DATE] (10/6) [DATE] (10/7) [DATE] (10/8) …" at bounding box center [249, 327] width 150 height 27
click at [480, 315] on select "Traditional Format SWBAT Format" at bounding box center [411, 316] width 150 height 27
select select "legacy"
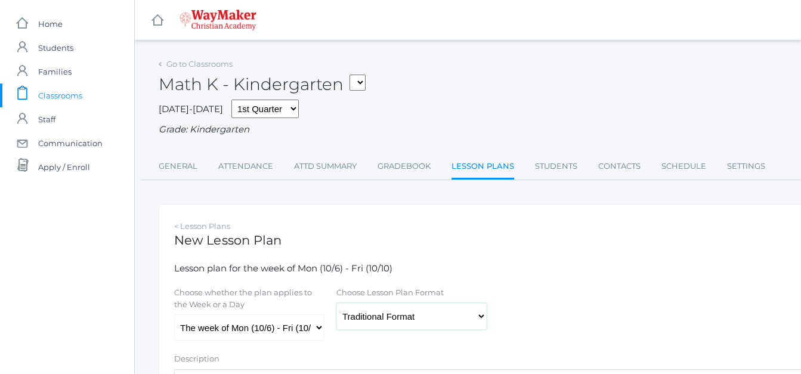
click at [336, 304] on select "Traditional Format SWBAT Format" at bounding box center [411, 316] width 150 height 27
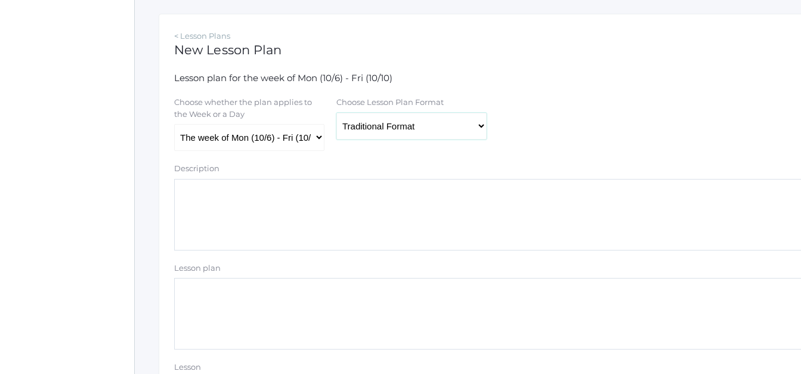
scroll to position [191, 0]
click at [203, 308] on textarea "Lesson plan" at bounding box center [492, 313] width 637 height 72
type textarea "T"
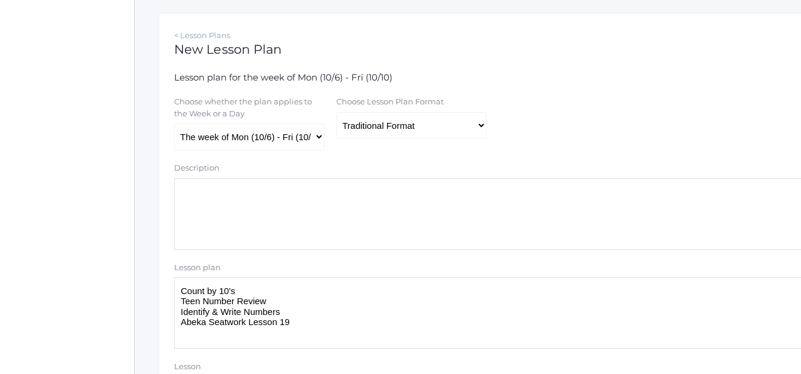
drag, startPoint x: 289, startPoint y: 327, endPoint x: 181, endPoint y: 284, distance: 116.7
click at [181, 284] on textarea "Count by 10's Teen Number Review Identify & Write Numbers Abeka Seatwork Lesson…" at bounding box center [492, 313] width 637 height 72
paste textarea "Sign Language ABC's Vowel Sounds Song Consonant Sounds Song Review First 3 Sigh…"
type textarea "Sign Language ABC's Vowel Sounds Song Consonant Sounds Song Review First 3 Sigh…"
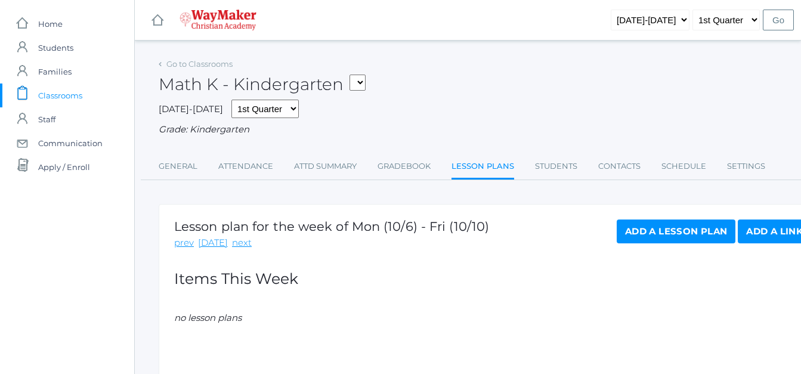
click at [649, 234] on link "Add a Lesson Plan" at bounding box center [675, 231] width 119 height 24
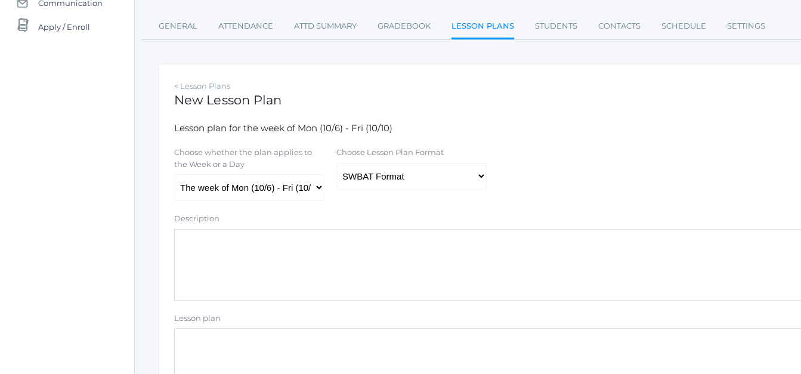
scroll to position [162, 0]
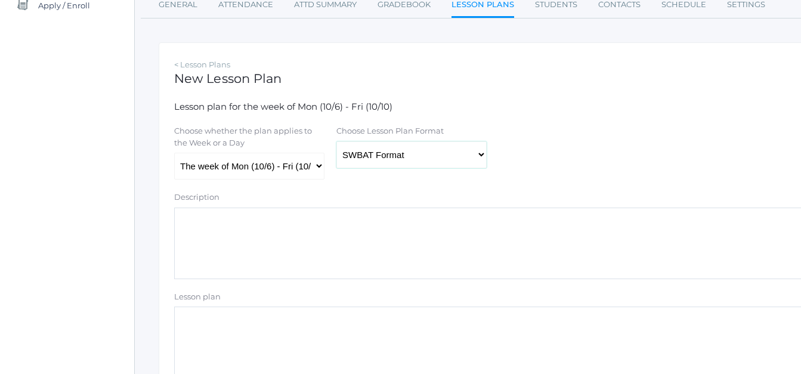
click at [480, 157] on select "Traditional Format SWBAT Format" at bounding box center [411, 154] width 150 height 27
select select "legacy"
click at [336, 142] on select "Traditional Format SWBAT Format" at bounding box center [411, 154] width 150 height 27
click at [318, 167] on select "The week of Mon (10/6) - Fri (10/10) [DATE] (10/6) [DATE] (10/7) [DATE] (10/8) …" at bounding box center [249, 166] width 150 height 27
select select "[DATE]"
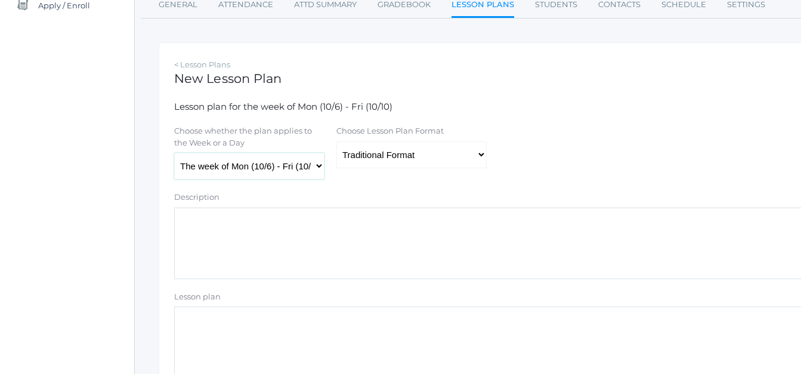
click at [174, 154] on select "The week of Mon (10/6) - Fri (10/10) [DATE] (10/6) [DATE] (10/7) [DATE] (10/8) …" at bounding box center [249, 166] width 150 height 27
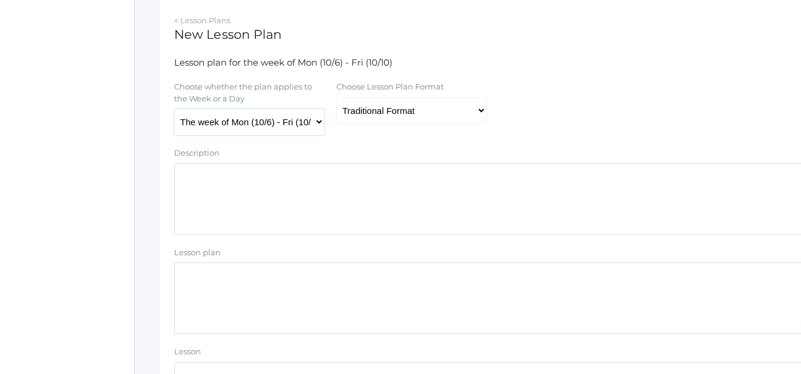
scroll to position [208, 0]
click at [198, 283] on textarea "Lesson plan" at bounding box center [492, 296] width 637 height 72
type textarea "A"
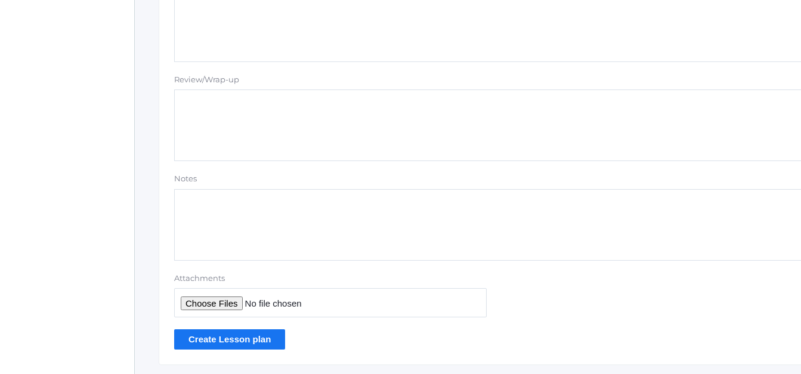
scroll to position [1116, 0]
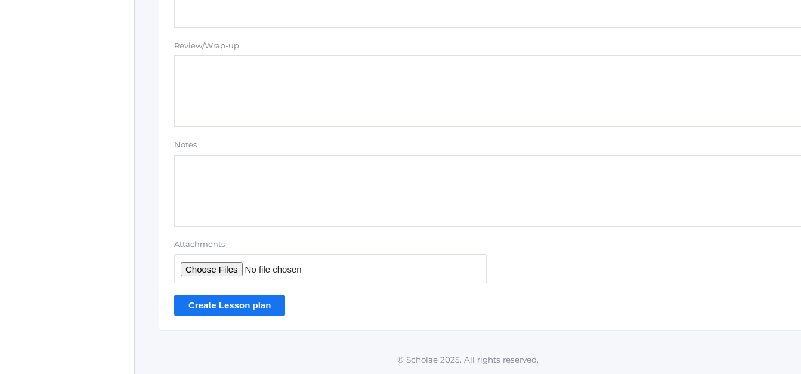
type textarea "Count by 10's Review Teen Numbers Identify and Write Numbers Whiteboard Game Ab…"
click at [246, 307] on input "Create Lesson plan" at bounding box center [229, 305] width 111 height 20
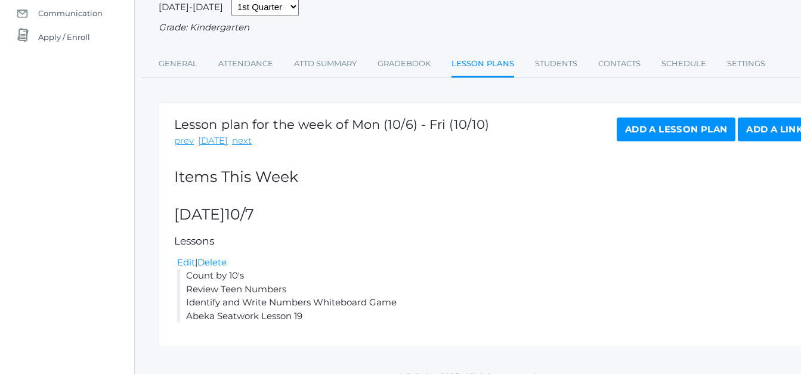
scroll to position [131, 0]
click at [709, 125] on link "Add a Lesson Plan" at bounding box center [675, 129] width 119 height 24
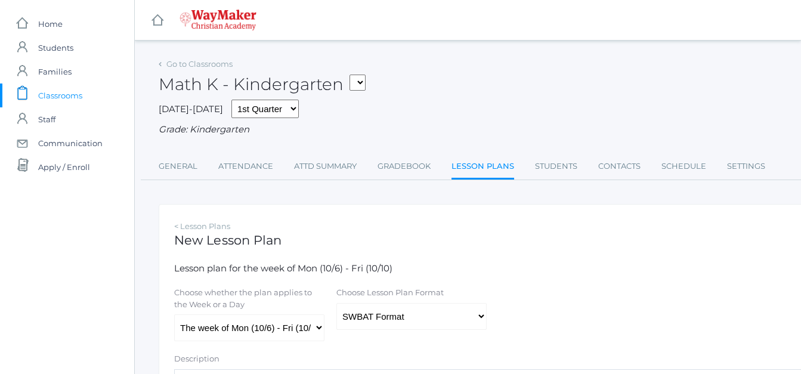
click at [488, 317] on div "Choose Lesson Plan Format Traditional Format SWBAT Format" at bounding box center [411, 308] width 162 height 43
click at [479, 315] on select "Traditional Format SWBAT Format" at bounding box center [411, 316] width 150 height 27
select select "legacy"
click at [336, 304] on select "Traditional Format SWBAT Format" at bounding box center [411, 316] width 150 height 27
click at [322, 328] on select "The week of Mon (10/6) - Fri (10/10) [DATE] (10/6) [DATE] (10/7) [DATE] (10/8) …" at bounding box center [249, 327] width 150 height 27
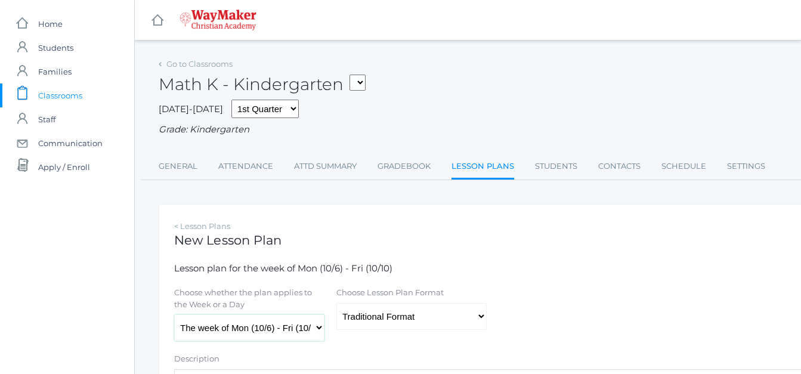
select select "2025-10-08"
click at [174, 315] on select "The week of Mon (10/6) - Fri (10/10) [DATE] (10/6) [DATE] (10/7) [DATE] (10/8) …" at bounding box center [249, 327] width 150 height 27
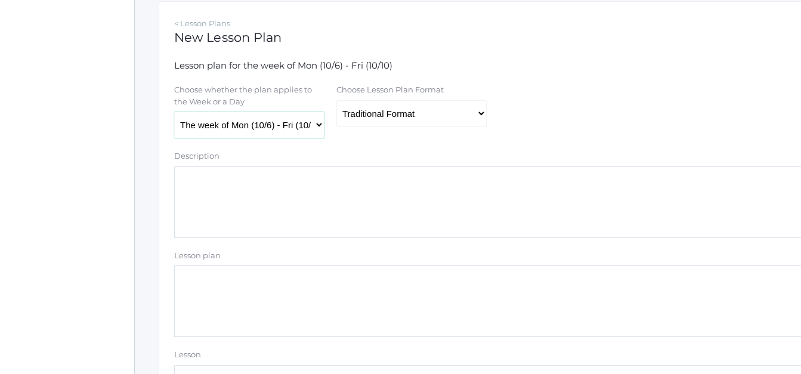
scroll to position [205, 0]
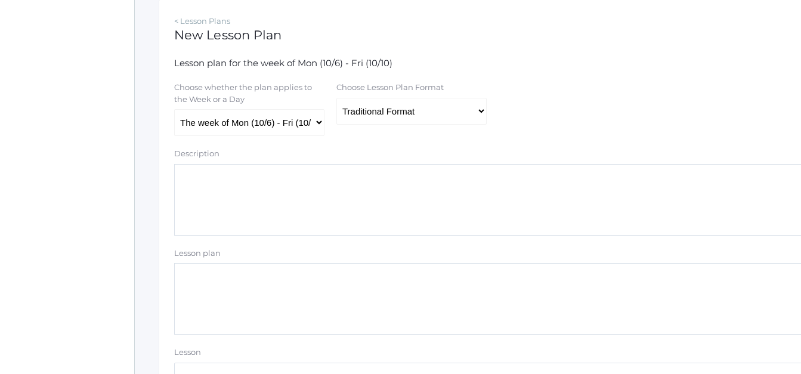
click at [181, 287] on textarea "Lesson plan" at bounding box center [492, 299] width 637 height 72
type textarea "I"
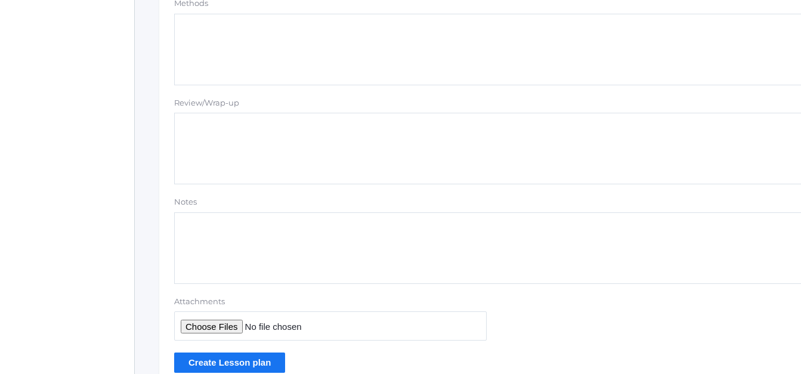
scroll to position [1116, 0]
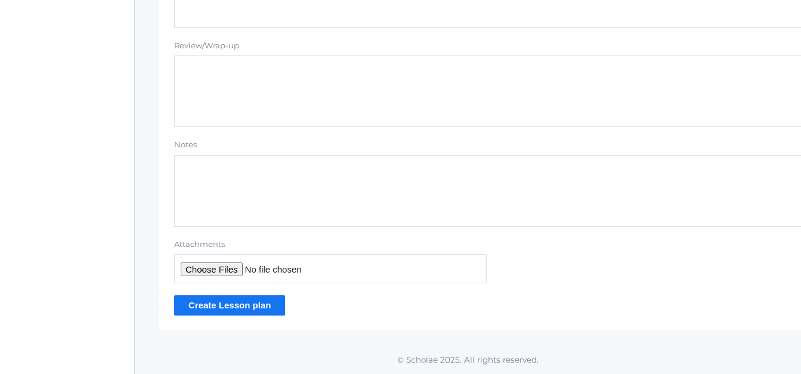
type textarea "Intro: Addition Ten Frames Abeka Seatwork Lesson 20"
click at [213, 309] on input "Create Lesson plan" at bounding box center [229, 305] width 111 height 20
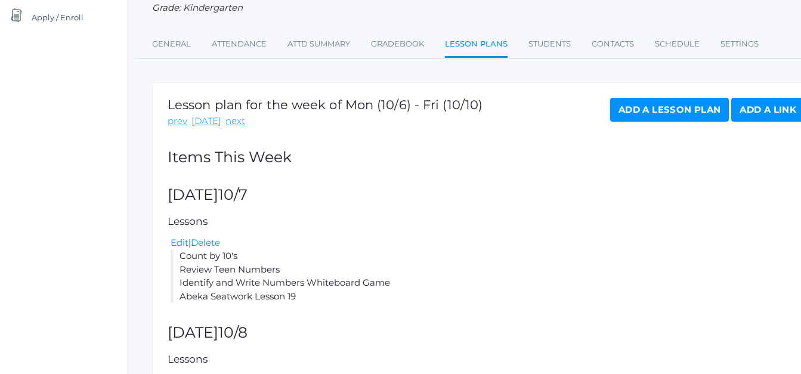
scroll to position [130, 7]
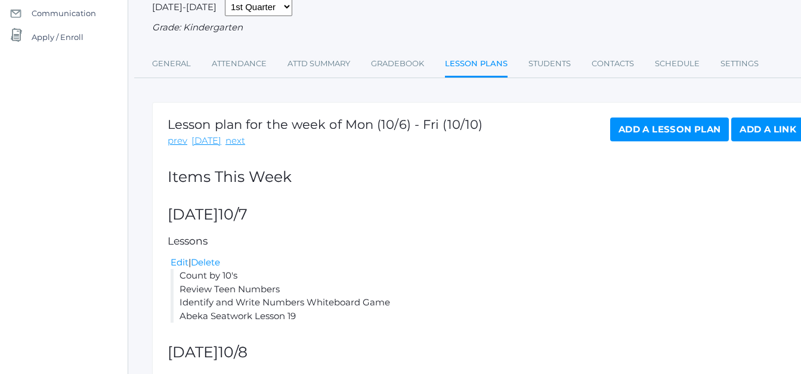
click at [659, 132] on link "Add a Lesson Plan" at bounding box center [669, 129] width 119 height 24
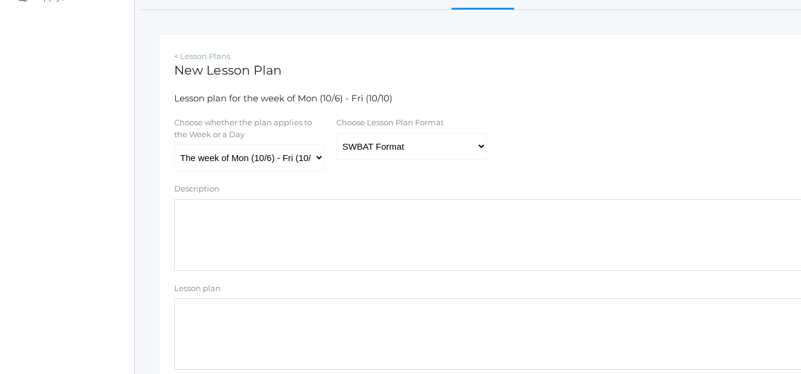
scroll to position [170, 0]
click at [315, 157] on select "The week of Mon (10/6) - Fri (10/10) Monday (10/6) Tuesday (10/7) Wednesday (10…" at bounding box center [249, 157] width 150 height 27
select select "2025-10-09"
click at [174, 145] on select "The week of Mon (10/6) - Fri (10/10) [DATE] (10/6) [DATE] (10/7) [DATE] (10/8) …" at bounding box center [249, 157] width 150 height 27
click at [477, 150] on select "Traditional Format SWBAT Format" at bounding box center [411, 145] width 150 height 27
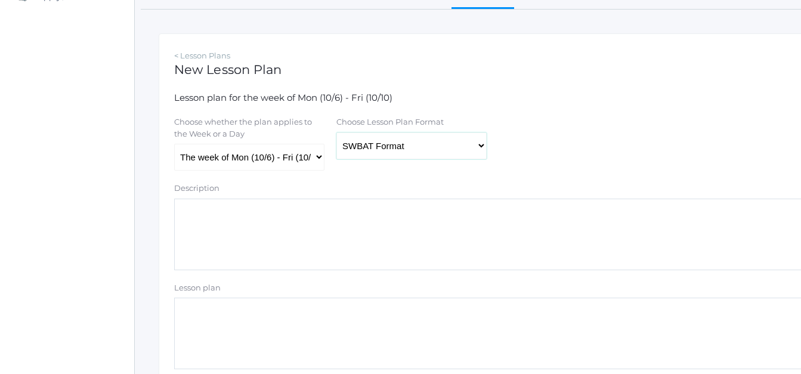
select select "legacy"
click at [336, 134] on select "Traditional Format SWBAT Format" at bounding box center [411, 145] width 150 height 27
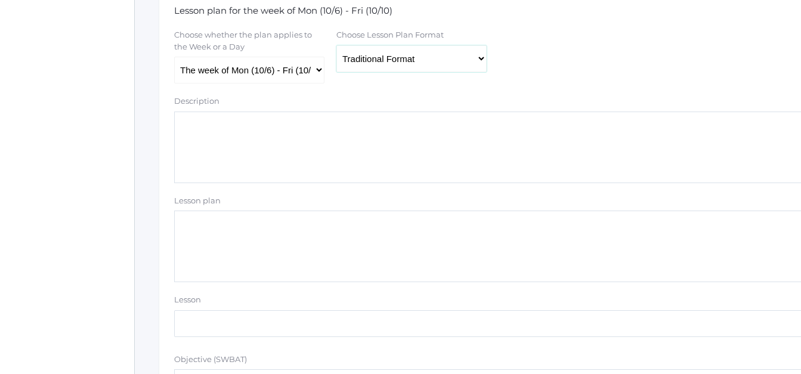
scroll to position [268, 0]
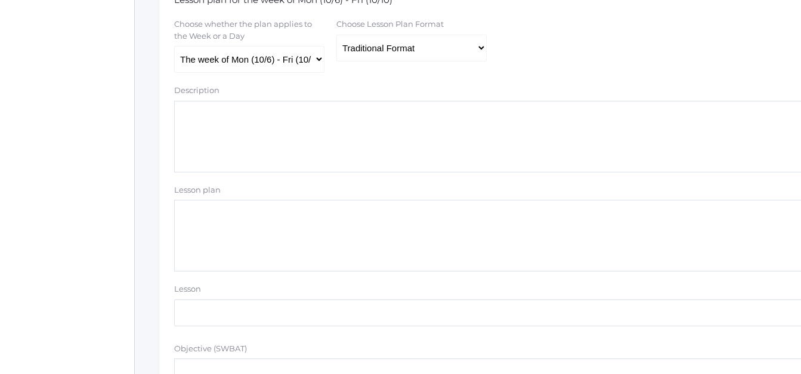
click at [193, 215] on textarea "Lesson plan" at bounding box center [492, 236] width 637 height 72
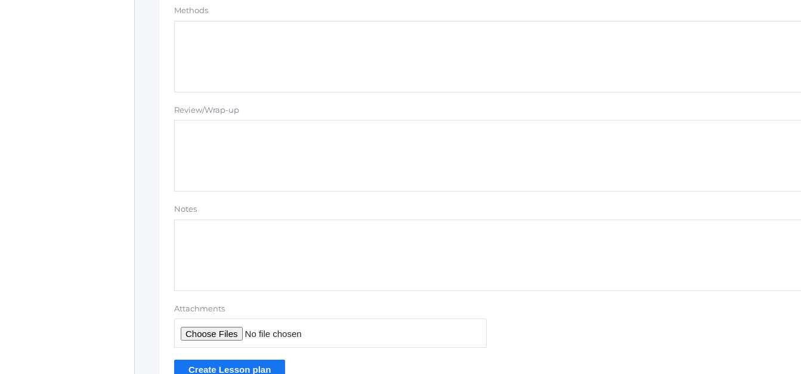
scroll to position [1116, 0]
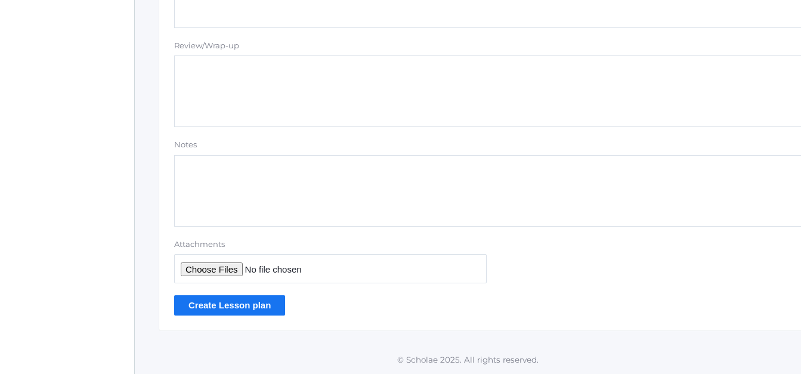
type textarea "Count by 10's Review Teen Numbers Review Unit of Ten Build with Math Cubes Abek…"
click at [207, 303] on input "Create Lesson plan" at bounding box center [229, 305] width 111 height 20
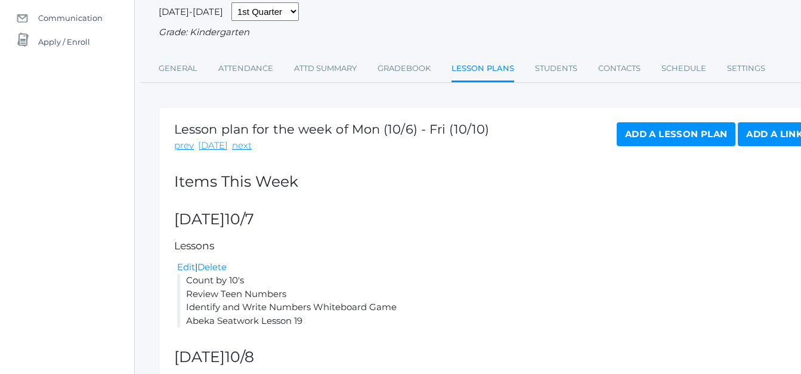
scroll to position [123, 0]
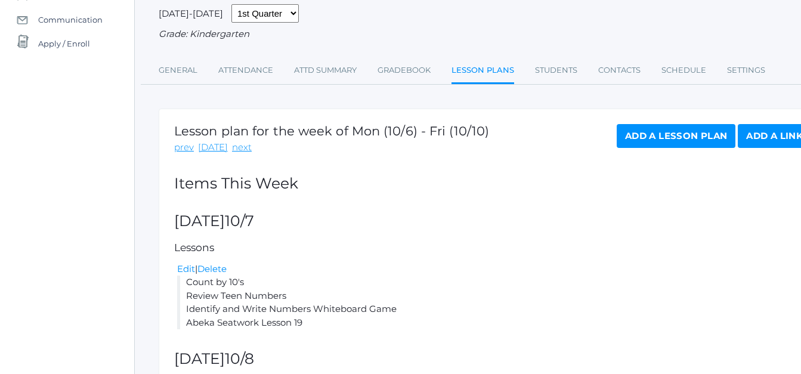
click at [669, 135] on link "Add a Lesson Plan" at bounding box center [675, 136] width 119 height 24
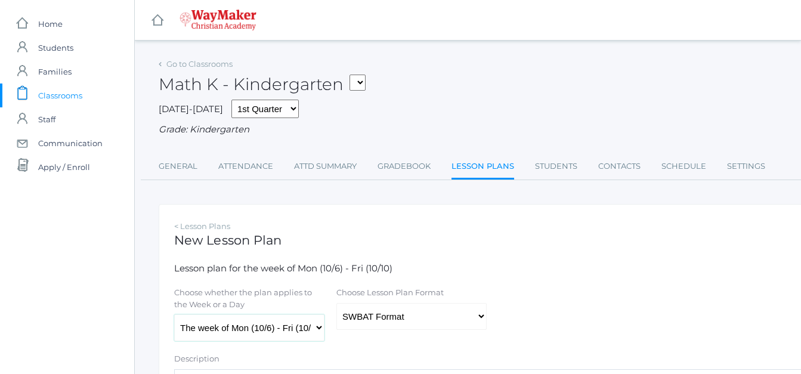
click at [318, 327] on select "The week of Mon (10/6) - Fri (10/10) [DATE] (10/6) [DATE] (10/7) [DATE] (10/8) …" at bounding box center [249, 327] width 150 height 27
select select "[DATE]"
click at [174, 315] on select "The week of Mon (10/6) - Fri (10/10) [DATE] (10/6) [DATE] (10/7) [DATE] (10/8) …" at bounding box center [249, 327] width 150 height 27
click at [476, 312] on select "Traditional Format SWBAT Format" at bounding box center [411, 316] width 150 height 27
select select "legacy"
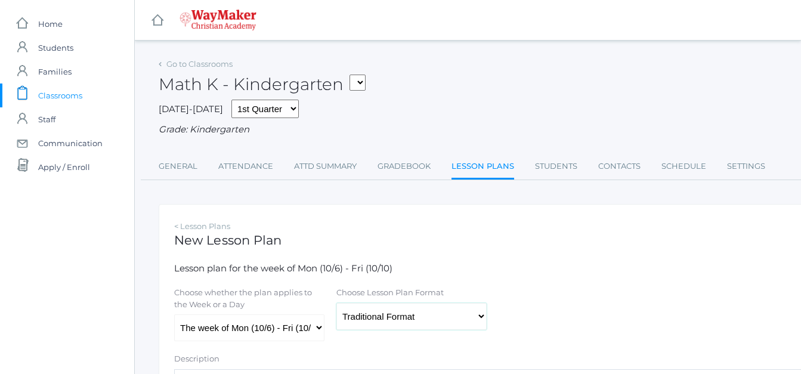
click at [336, 304] on select "Traditional Format SWBAT Format" at bounding box center [411, 316] width 150 height 27
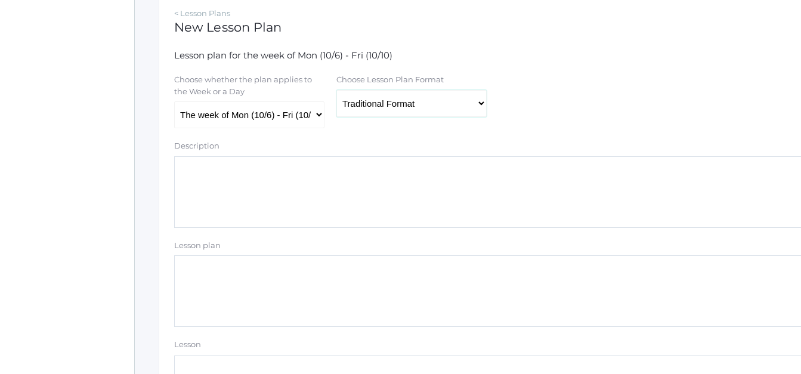
scroll to position [216, 0]
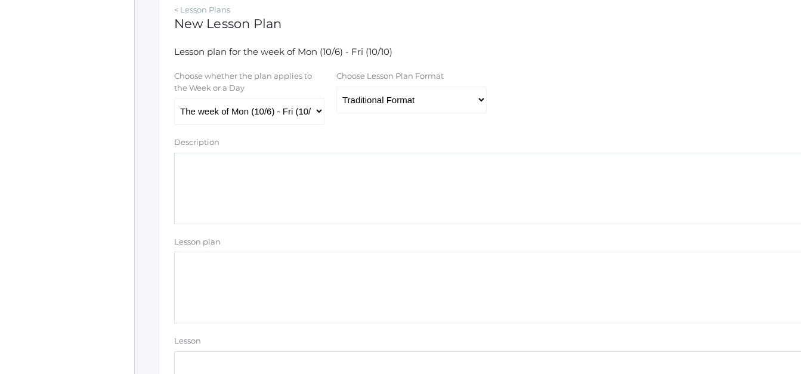
click at [232, 302] on textarea "Lesson plan" at bounding box center [492, 288] width 637 height 72
type textarea "R"
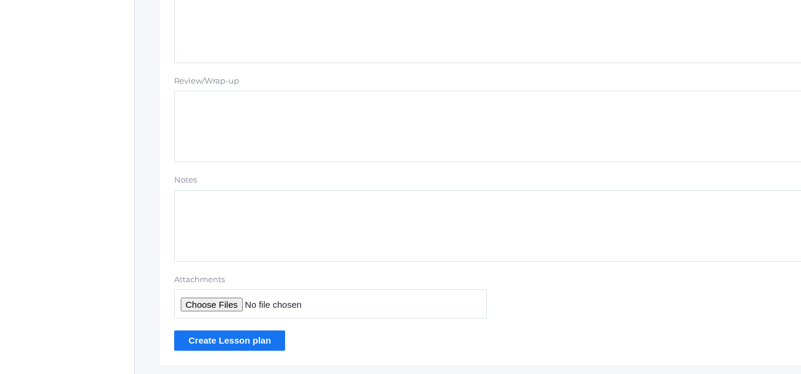
scroll to position [1116, 0]
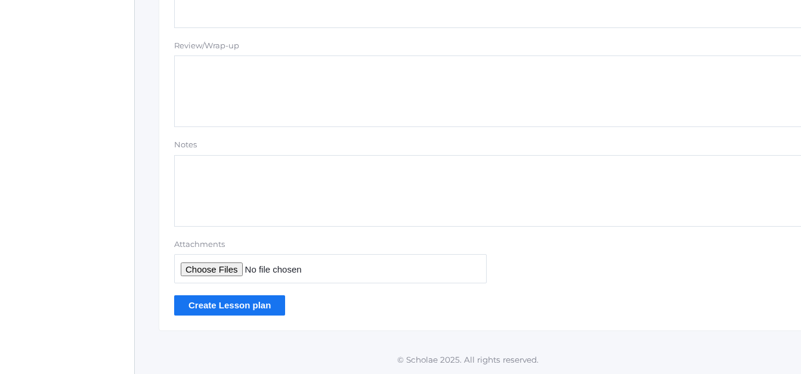
type textarea "Whiteboard Game: Review 0-10 Review 11-20 Write and Identify Abeka Lesson 24"
click at [218, 306] on input "Create Lesson plan" at bounding box center [229, 305] width 111 height 20
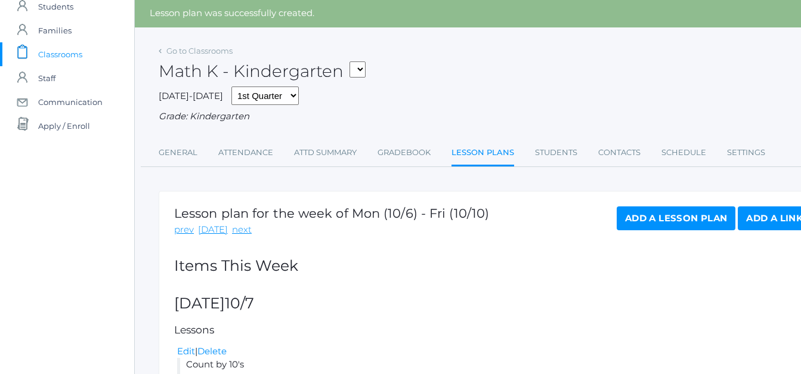
scroll to position [41, 0]
click at [359, 76] on select "KINDER - Phonics K Kindergarten KINDER - Literacy K Kindergarten KINDER - [DEMO…" at bounding box center [357, 70] width 16 height 16
select select "2558"
click at [353, 62] on select "KINDER - Phonics K Kindergarten KINDER - Literacy K Kindergarten KINDER - [DEMO…" at bounding box center [357, 70] width 16 height 16
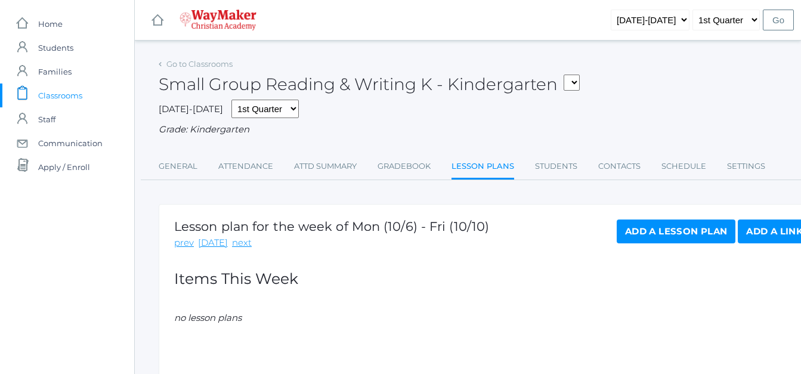
click at [623, 234] on link "Add a Lesson Plan" at bounding box center [675, 231] width 119 height 24
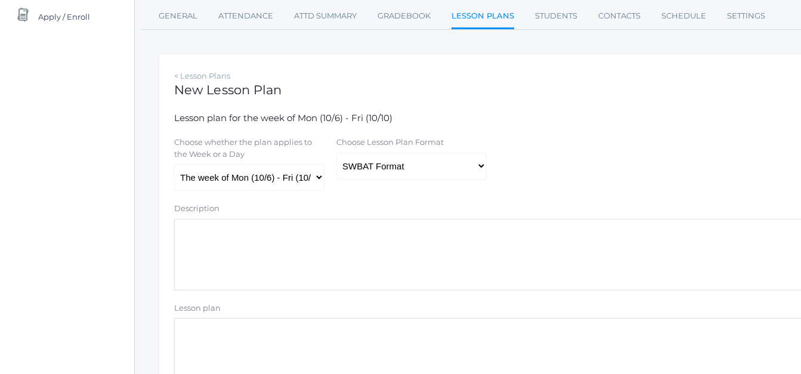
scroll to position [155, 0]
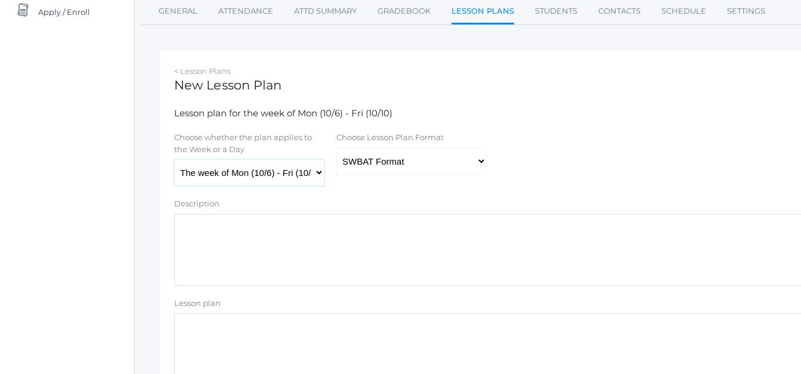
click at [321, 179] on select "The week of Mon (10/6) - Fri (10/10) [DATE] (10/6) [DATE] (10/7) [DATE] (10/8) …" at bounding box center [249, 172] width 150 height 27
select select "[DATE]"
click at [174, 160] on select "The week of Mon (10/6) - Fri (10/10) [DATE] (10/6) [DATE] (10/7) [DATE] (10/8) …" at bounding box center [249, 172] width 150 height 27
click at [479, 162] on select "Traditional Format SWBAT Format" at bounding box center [411, 161] width 150 height 27
select select "legacy"
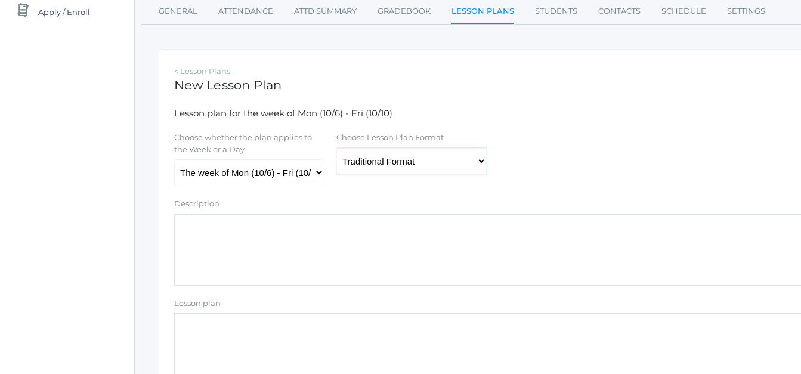
click at [336, 149] on select "Traditional Format SWBAT Format" at bounding box center [411, 161] width 150 height 27
click at [268, 333] on textarea "Lesson plan" at bounding box center [492, 349] width 637 height 72
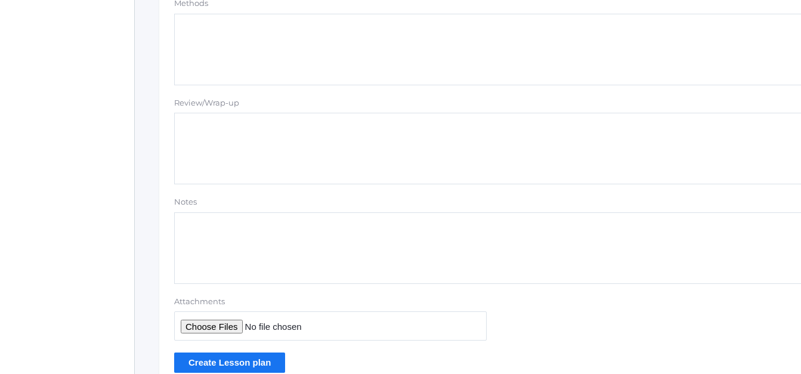
scroll to position [1116, 0]
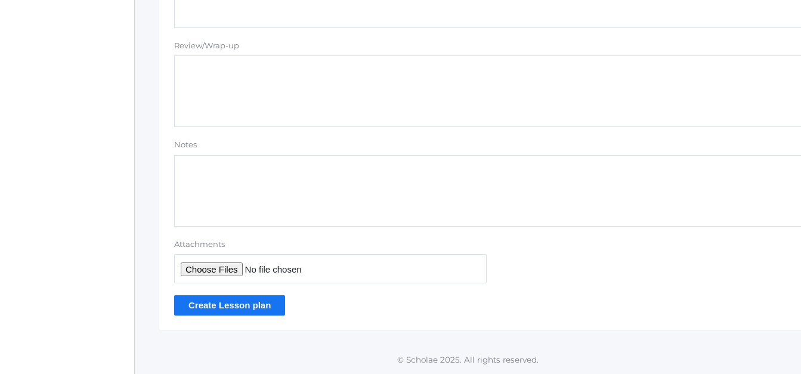
type textarea "Abeka Manuscript Lesson 11 Upper- and Lower-Case A a"
click at [255, 305] on input "Create Lesson plan" at bounding box center [229, 305] width 111 height 20
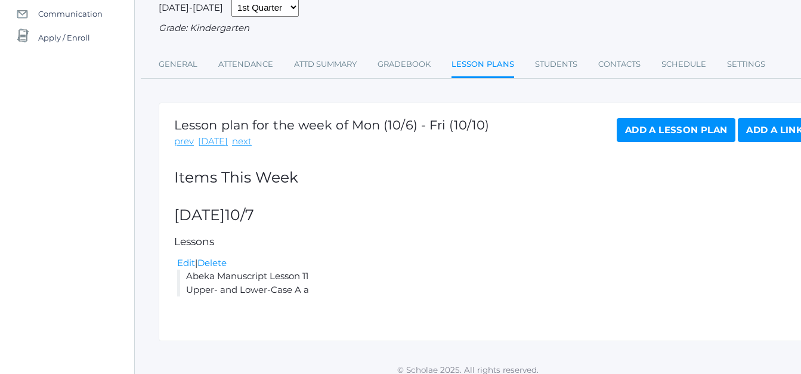
scroll to position [139, 0]
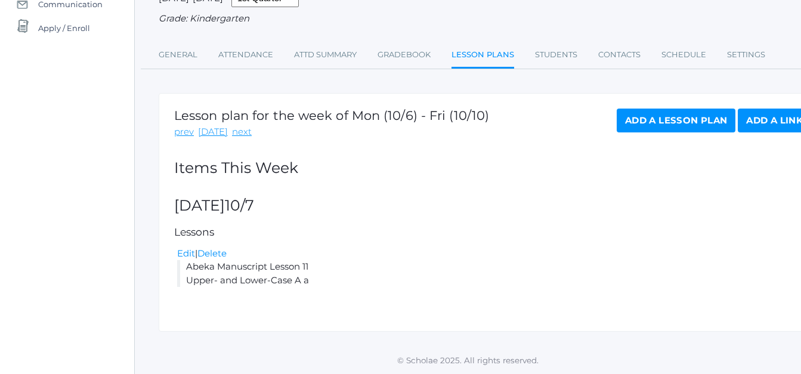
click at [652, 119] on link "Add a Lesson Plan" at bounding box center [675, 120] width 119 height 24
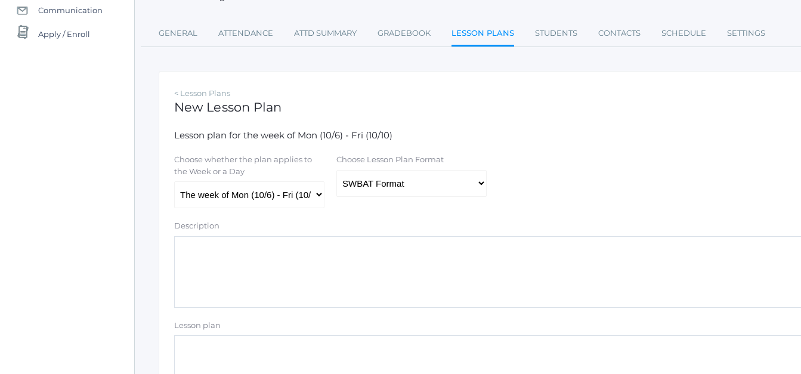
scroll to position [135, 0]
click at [324, 198] on select "The week of Mon (10/6) - Fri (10/10) [DATE] (10/6) [DATE] (10/7) [DATE] (10/8) …" at bounding box center [249, 192] width 150 height 27
select select "2025-10-08"
click at [174, 181] on select "The week of Mon (10/6) - Fri (10/10) [DATE] (10/6) [DATE] (10/7) [DATE] (10/8) …" at bounding box center [249, 192] width 150 height 27
click at [478, 184] on select "Traditional Format SWBAT Format" at bounding box center [411, 181] width 150 height 27
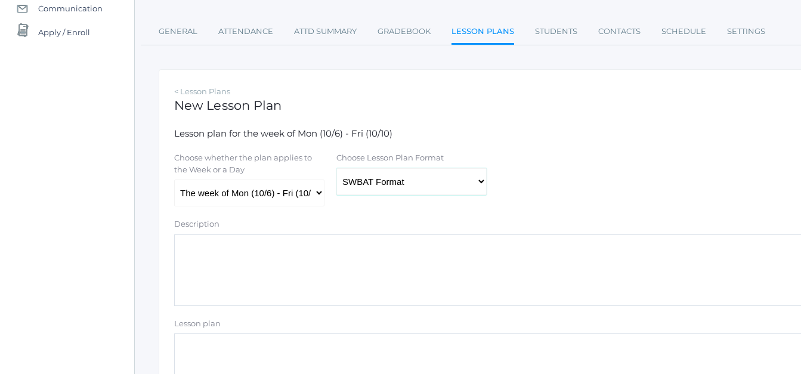
select select "legacy"
click at [336, 169] on select "Traditional Format SWBAT Format" at bounding box center [411, 181] width 150 height 27
click at [246, 349] on textarea "Lesson plan" at bounding box center [492, 369] width 637 height 72
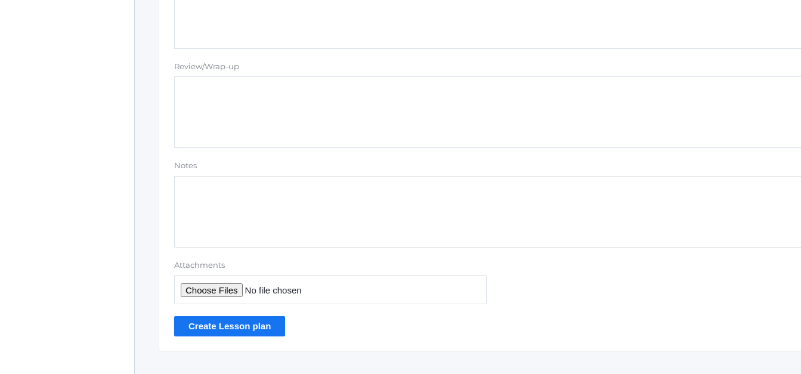
scroll to position [1116, 0]
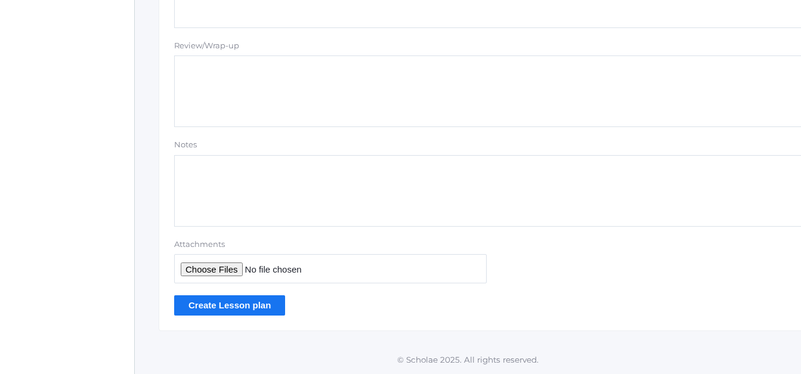
type textarea "Abeka Manuscript Lesson 11 Upper- and Lower-case A a Review"
click at [242, 307] on input "Create Lesson plan" at bounding box center [229, 305] width 111 height 20
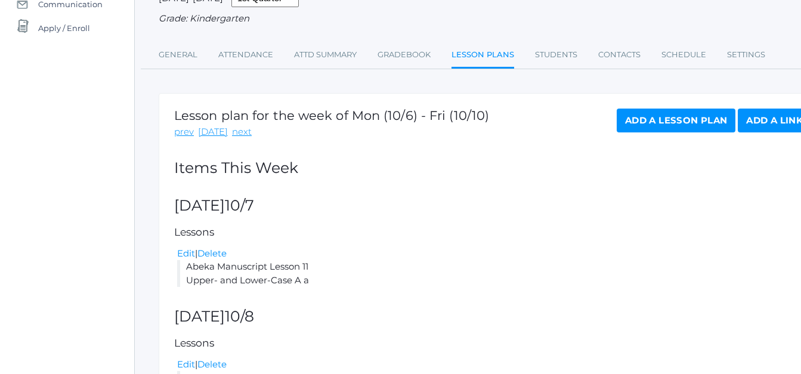
scroll to position [144, 0]
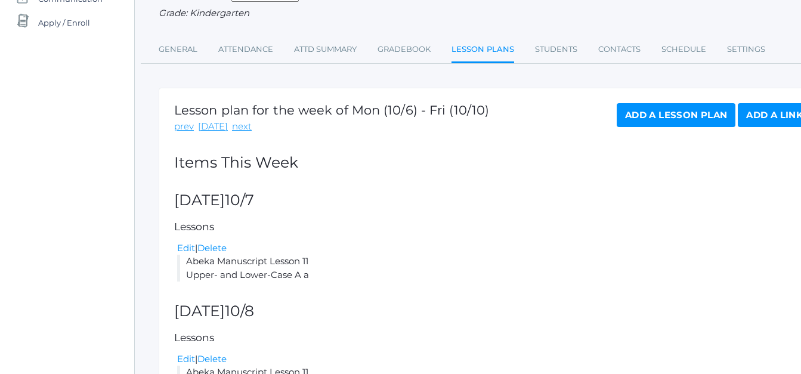
click at [688, 119] on link "Add a Lesson Plan" at bounding box center [675, 115] width 119 height 24
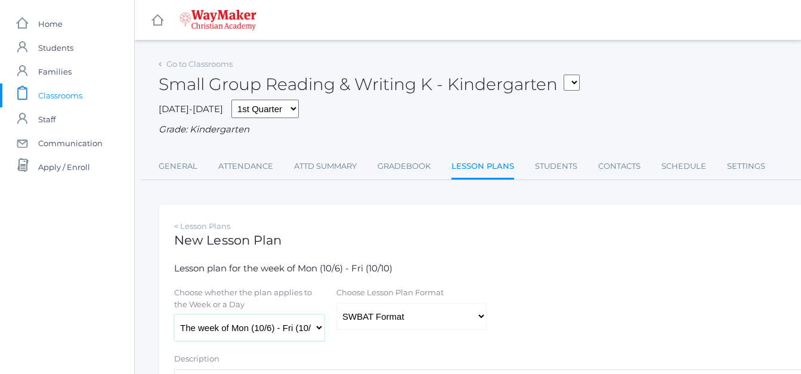
click at [321, 325] on select "The week of Mon (10/6) - Fri (10/10) [DATE] (10/6) [DATE] (10/7) [DATE] (10/8) …" at bounding box center [249, 327] width 150 height 27
select select "[DATE]"
click at [174, 315] on select "The week of Mon (10/6) - Fri (10/10) [DATE] (10/6) [DATE] (10/7) [DATE] (10/8) …" at bounding box center [249, 327] width 150 height 27
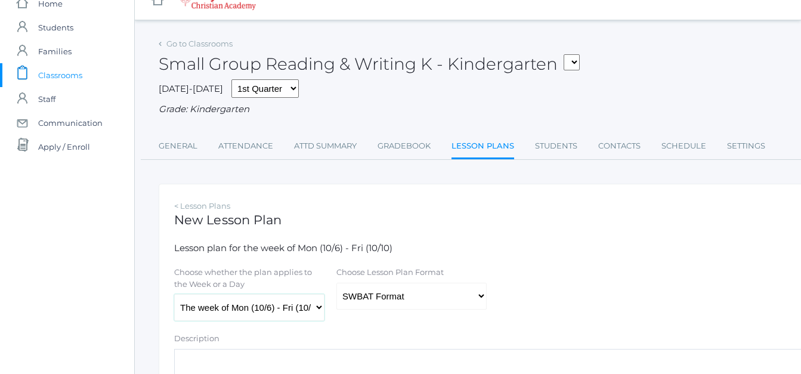
scroll to position [14, 0]
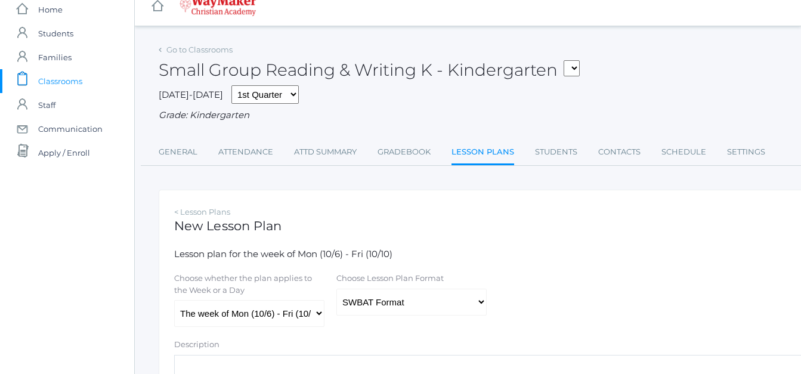
click at [470, 157] on link "Lesson Plans" at bounding box center [482, 153] width 63 height 26
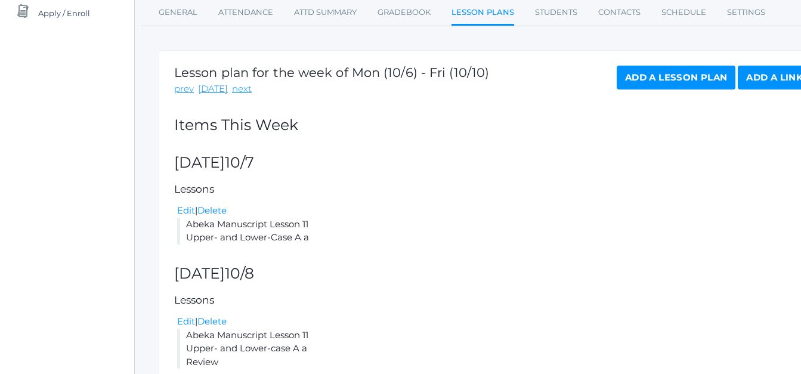
scroll to position [218, 0]
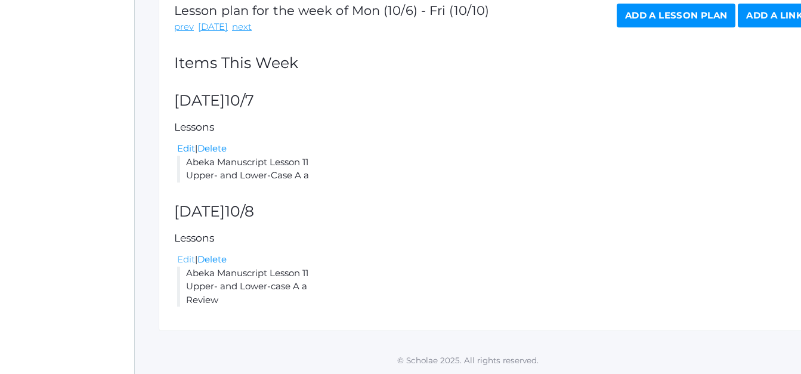
click at [181, 260] on link "Edit" at bounding box center [186, 258] width 18 height 11
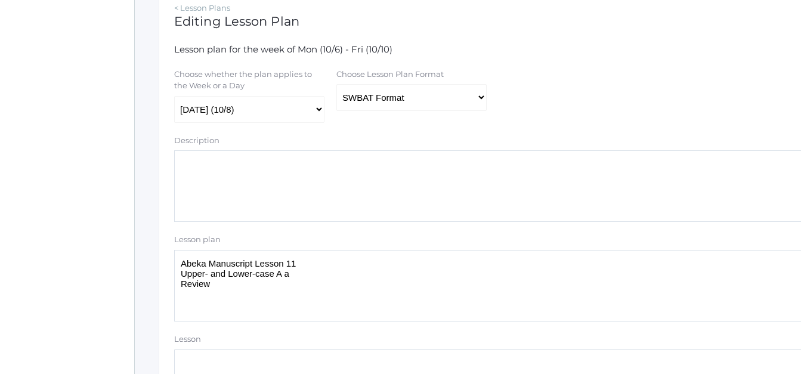
scroll to position [240, 0]
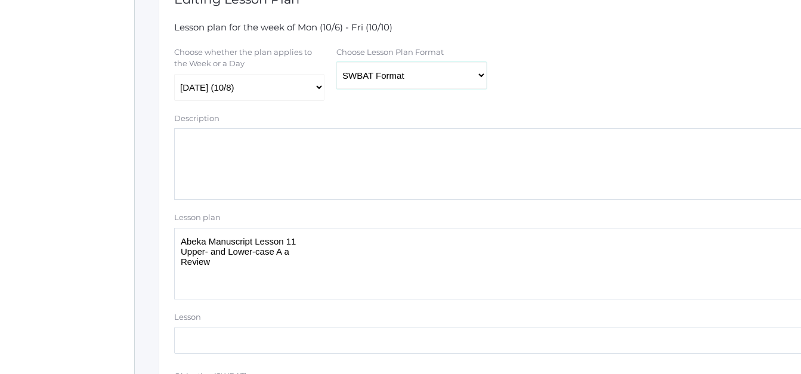
click at [479, 82] on select "Traditional Format SWBAT Format" at bounding box center [411, 75] width 150 height 27
select select "legacy"
click at [336, 64] on select "Traditional Format SWBAT Format" at bounding box center [411, 75] width 150 height 27
click at [301, 242] on textarea "Abeka Manuscript Lesson 11 Upper- and Lower-case A a Review" at bounding box center [492, 264] width 637 height 72
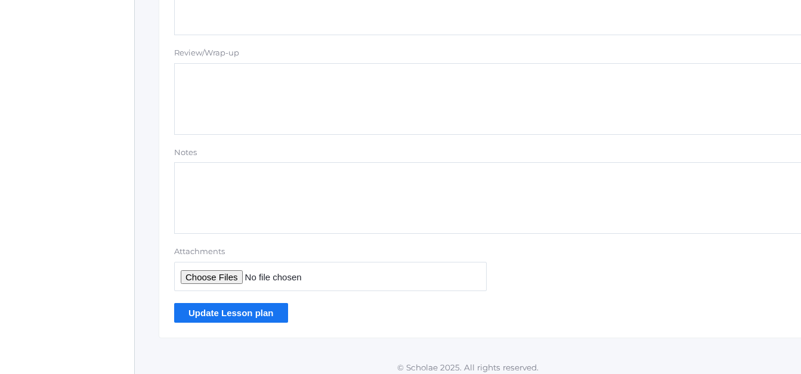
scroll to position [1116, 0]
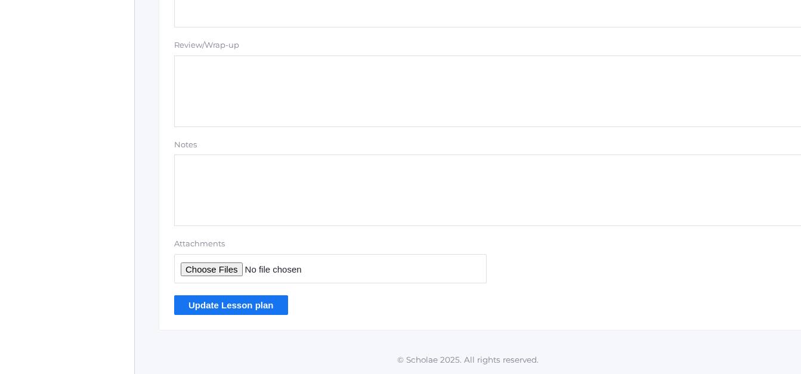
type textarea "Abeka Manuscript Lesson 12 Upper- and Lower-case A a Review"
click at [265, 309] on input "Update Lesson plan" at bounding box center [231, 305] width 114 height 20
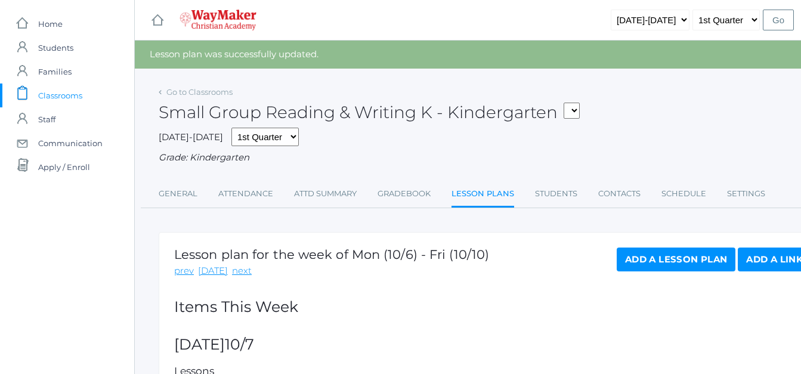
click at [647, 257] on link "Add a Lesson Plan" at bounding box center [675, 259] width 119 height 24
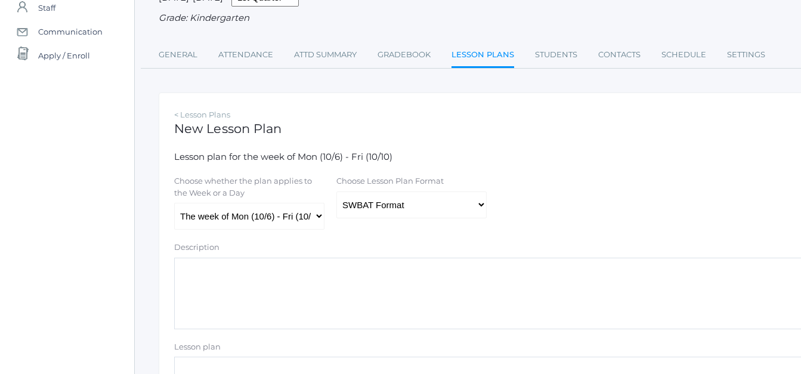
scroll to position [117, 0]
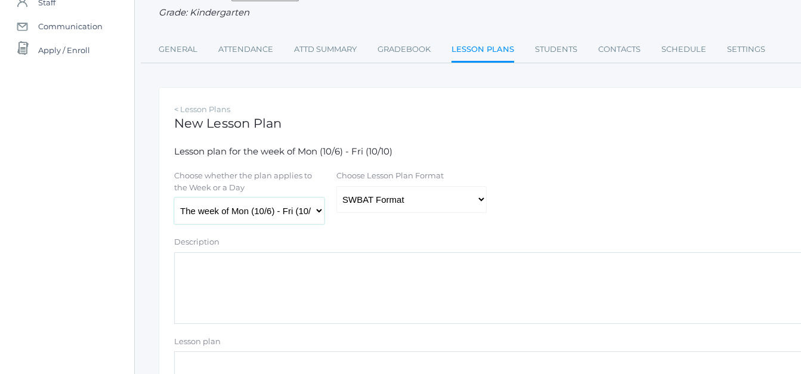
click at [318, 209] on select "The week of Mon (10/6) - Fri (10/10) [DATE] (10/6) [DATE] (10/7) [DATE] (10/8) …" at bounding box center [249, 210] width 150 height 27
select select "[DATE]"
click at [174, 198] on select "The week of Mon (10/6) - Fri (10/10) [DATE] (10/6) [DATE] (10/7) [DATE] (10/8) …" at bounding box center [249, 210] width 150 height 27
click at [478, 201] on select "Traditional Format SWBAT Format" at bounding box center [411, 199] width 150 height 27
select select "legacy"
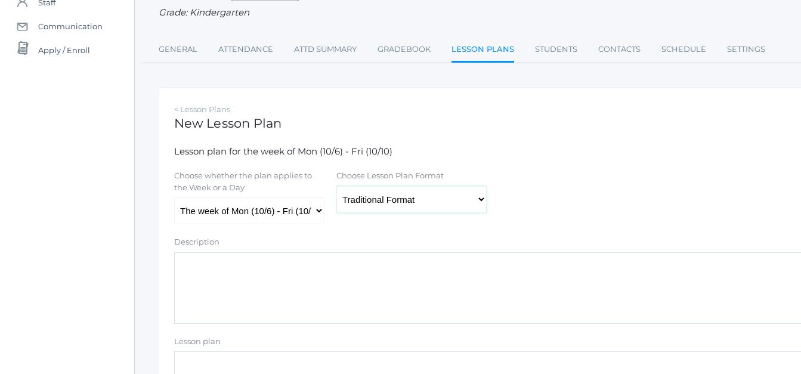
click at [336, 187] on select "Traditional Format SWBAT Format" at bounding box center [411, 199] width 150 height 27
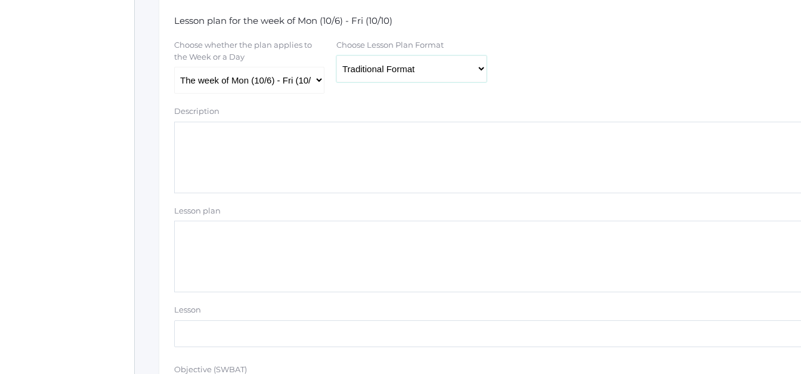
scroll to position [249, 0]
click at [235, 252] on textarea "Lesson plan" at bounding box center [492, 255] width 637 height 72
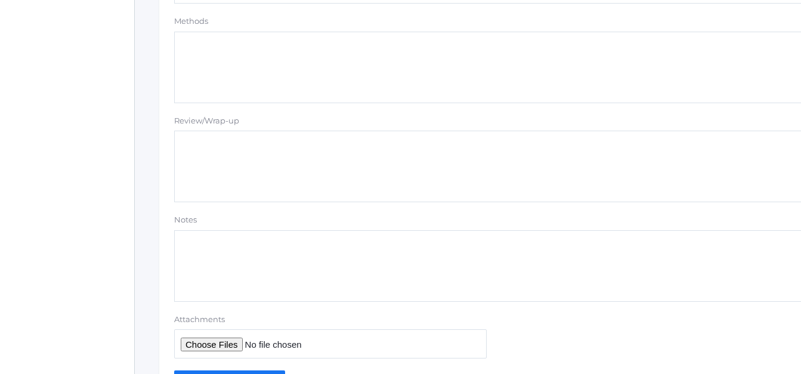
scroll to position [1116, 0]
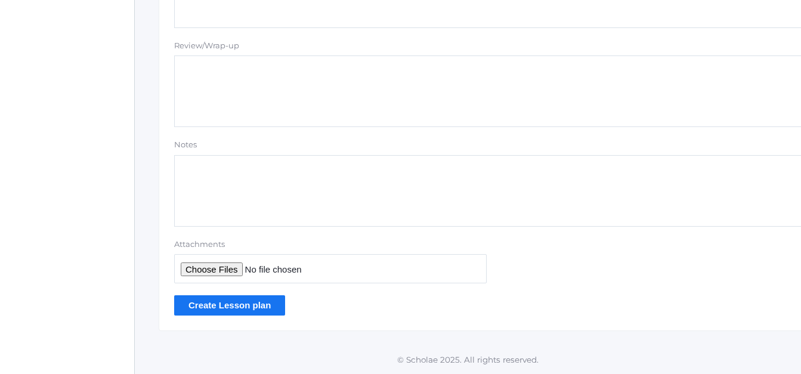
type textarea "Abeka Manuscript Lesson 13 Upper- and Lower-case O o"
click at [194, 306] on input "Create Lesson plan" at bounding box center [229, 305] width 111 height 20
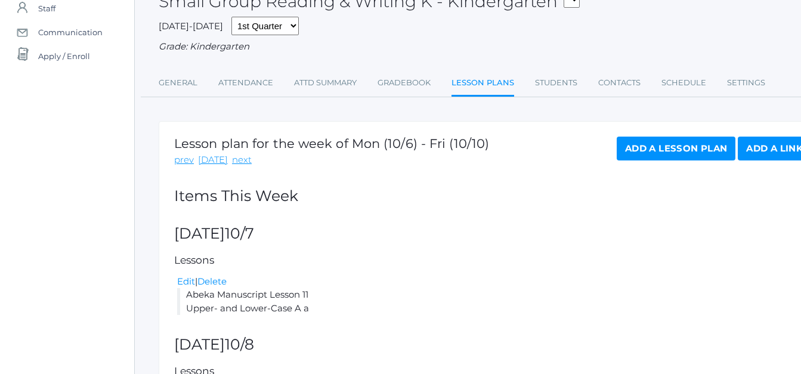
scroll to position [109, 0]
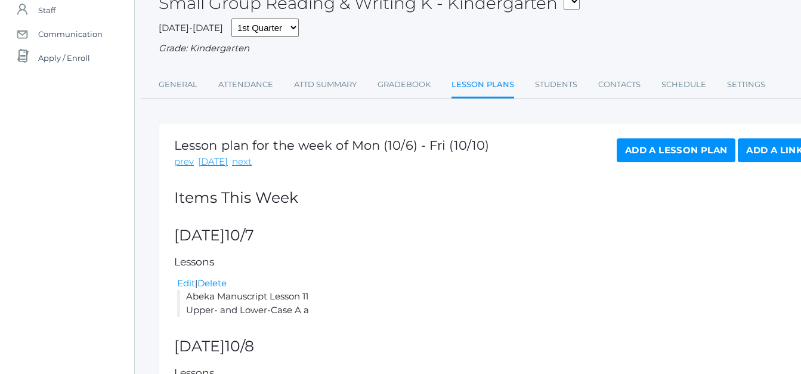
click at [671, 159] on link "Add a Lesson Plan" at bounding box center [675, 150] width 119 height 24
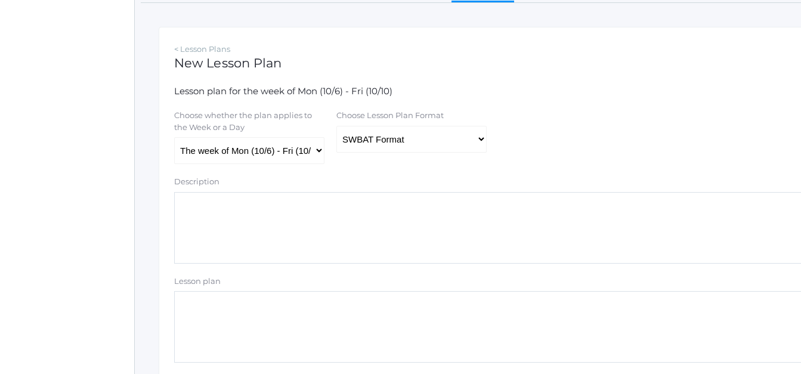
scroll to position [184, 0]
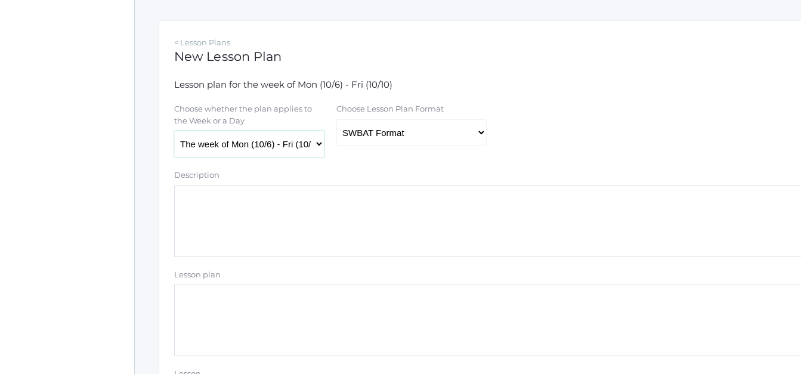
click at [318, 145] on select "The week of Mon (10/6) - Fri (10/10) [DATE] (10/6) [DATE] (10/7) [DATE] (10/8) …" at bounding box center [249, 144] width 150 height 27
select select "[DATE]"
click at [174, 132] on select "The week of Mon (10/6) - Fri (10/10) [DATE] (10/6) [DATE] (10/7) [DATE] (10/8) …" at bounding box center [249, 144] width 150 height 27
click at [477, 134] on select "Traditional Format SWBAT Format" at bounding box center [411, 132] width 150 height 27
select select "legacy"
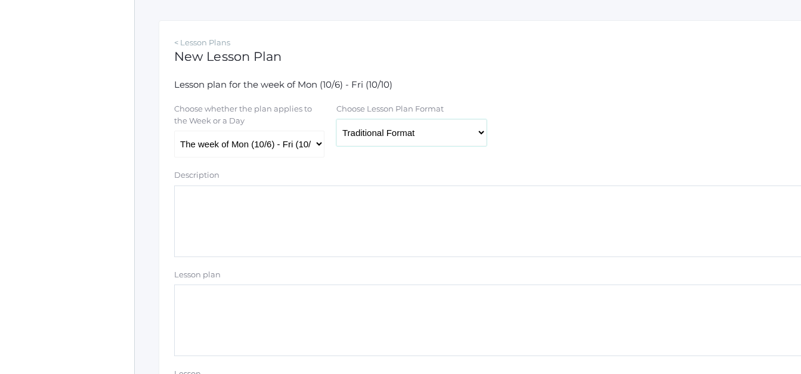
click at [336, 120] on select "Traditional Format SWBAT Format" at bounding box center [411, 132] width 150 height 27
click at [213, 311] on textarea "Lesson plan" at bounding box center [492, 320] width 637 height 72
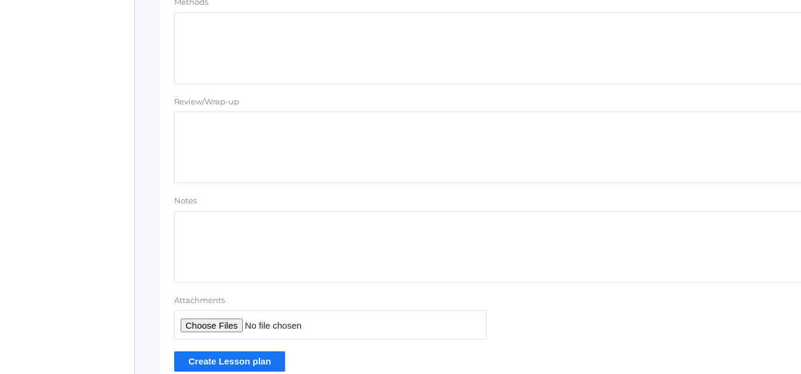
scroll to position [1116, 0]
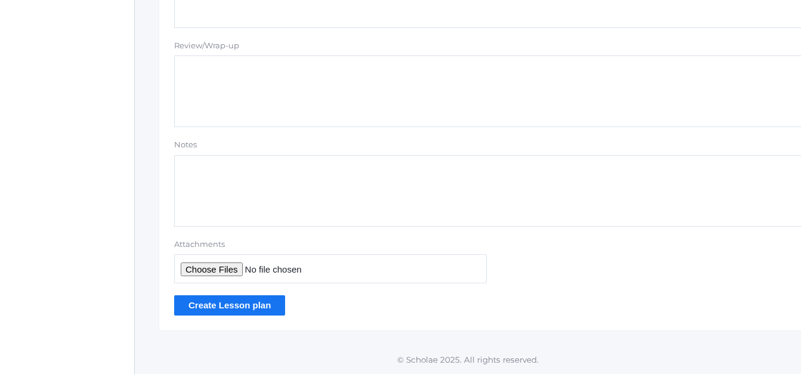
type textarea "Name Practice"
click at [249, 303] on input "Create Lesson plan" at bounding box center [229, 305] width 111 height 20
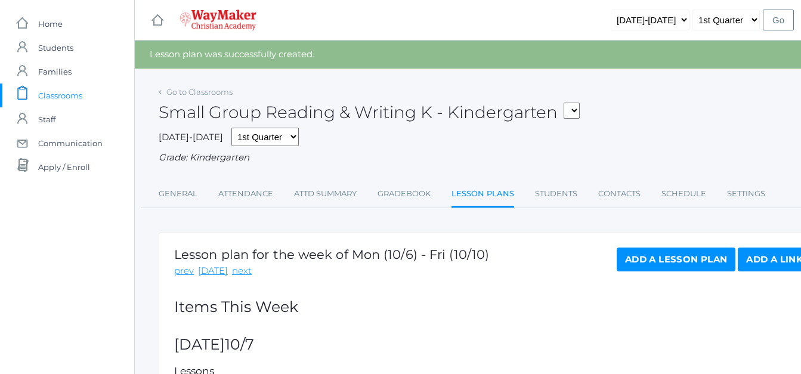
click at [723, 306] on h2 "Items This Week" at bounding box center [492, 307] width 637 height 17
